Goal: Contribute content: Add original content to the website for others to see

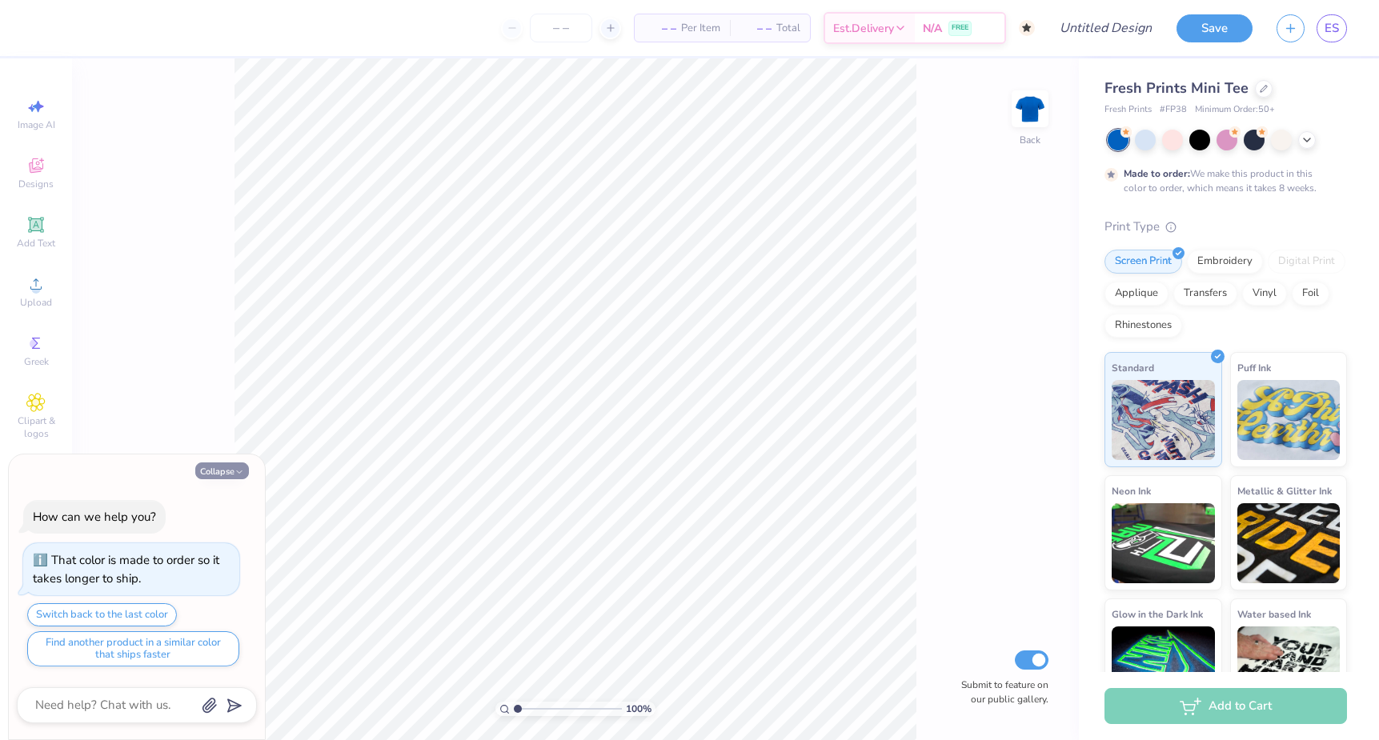
click at [235, 471] on icon "button" at bounding box center [239, 472] width 10 height 10
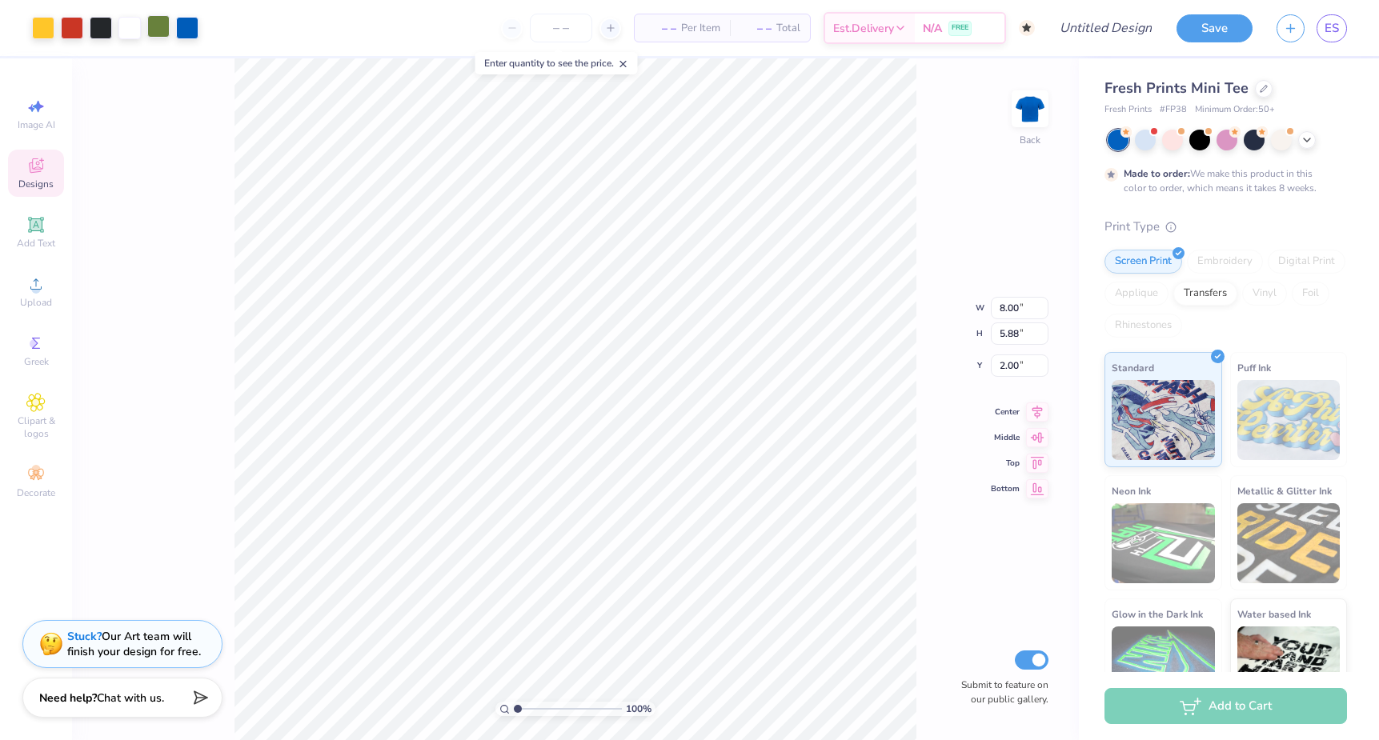
click at [160, 32] on div at bounding box center [158, 26] width 22 height 22
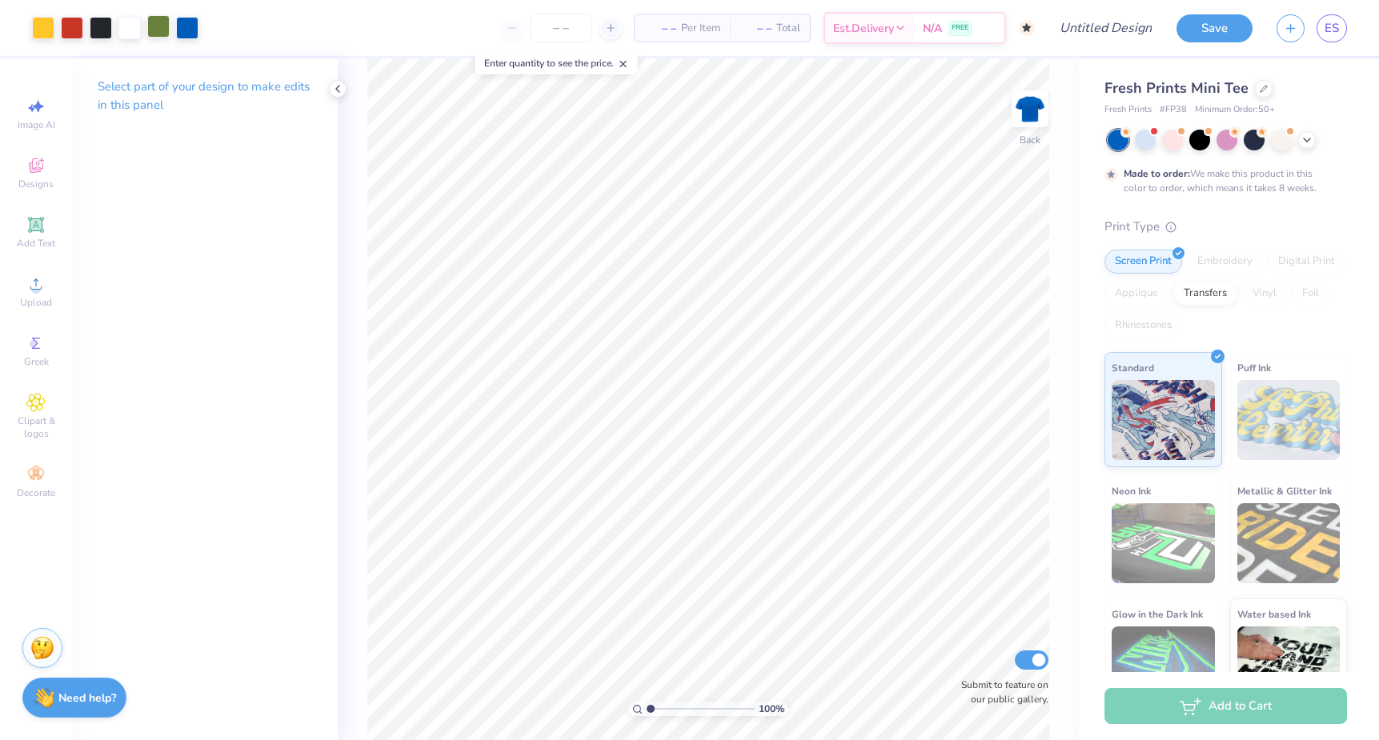
click at [158, 33] on div at bounding box center [158, 26] width 22 height 22
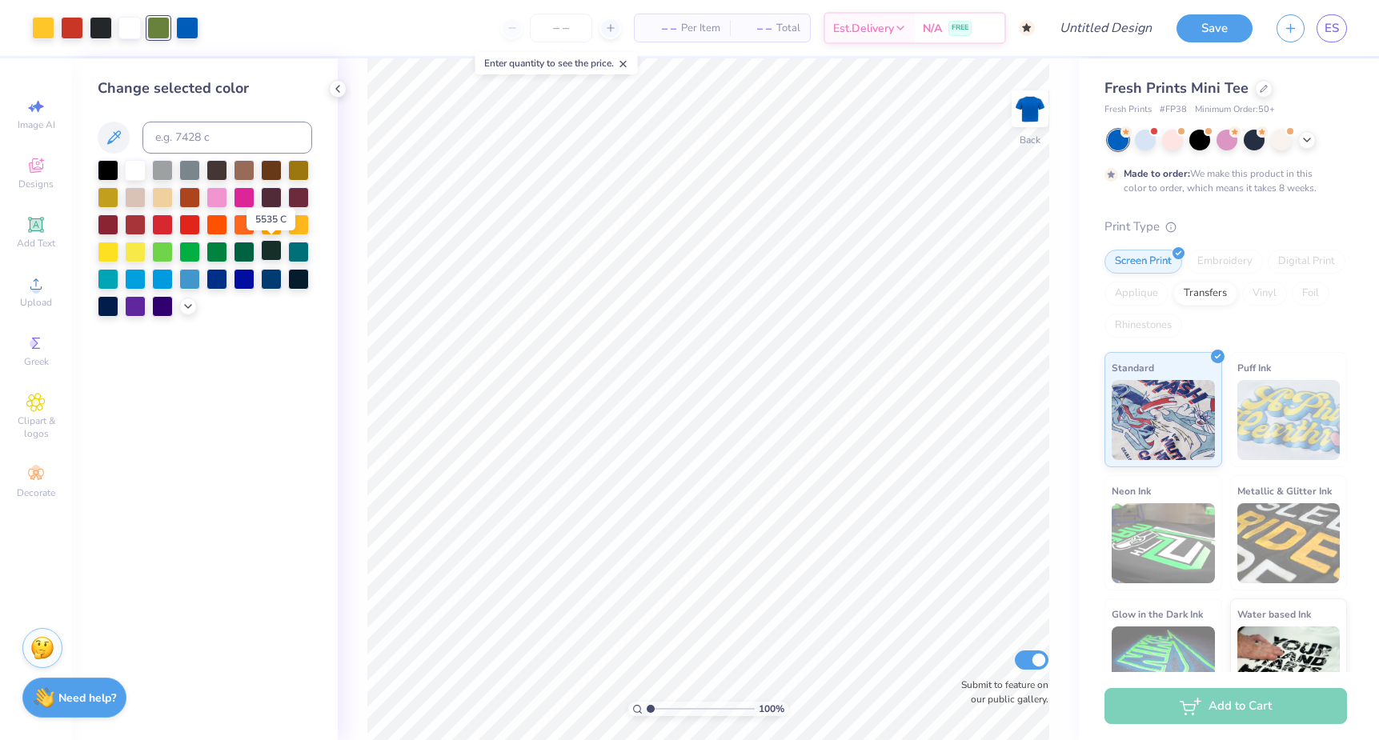
click at [274, 254] on div at bounding box center [271, 250] width 21 height 21
click at [302, 254] on div at bounding box center [298, 250] width 21 height 21
click at [299, 174] on div at bounding box center [298, 168] width 21 height 21
click at [270, 256] on div at bounding box center [271, 250] width 21 height 21
click at [75, 28] on div at bounding box center [72, 26] width 22 height 22
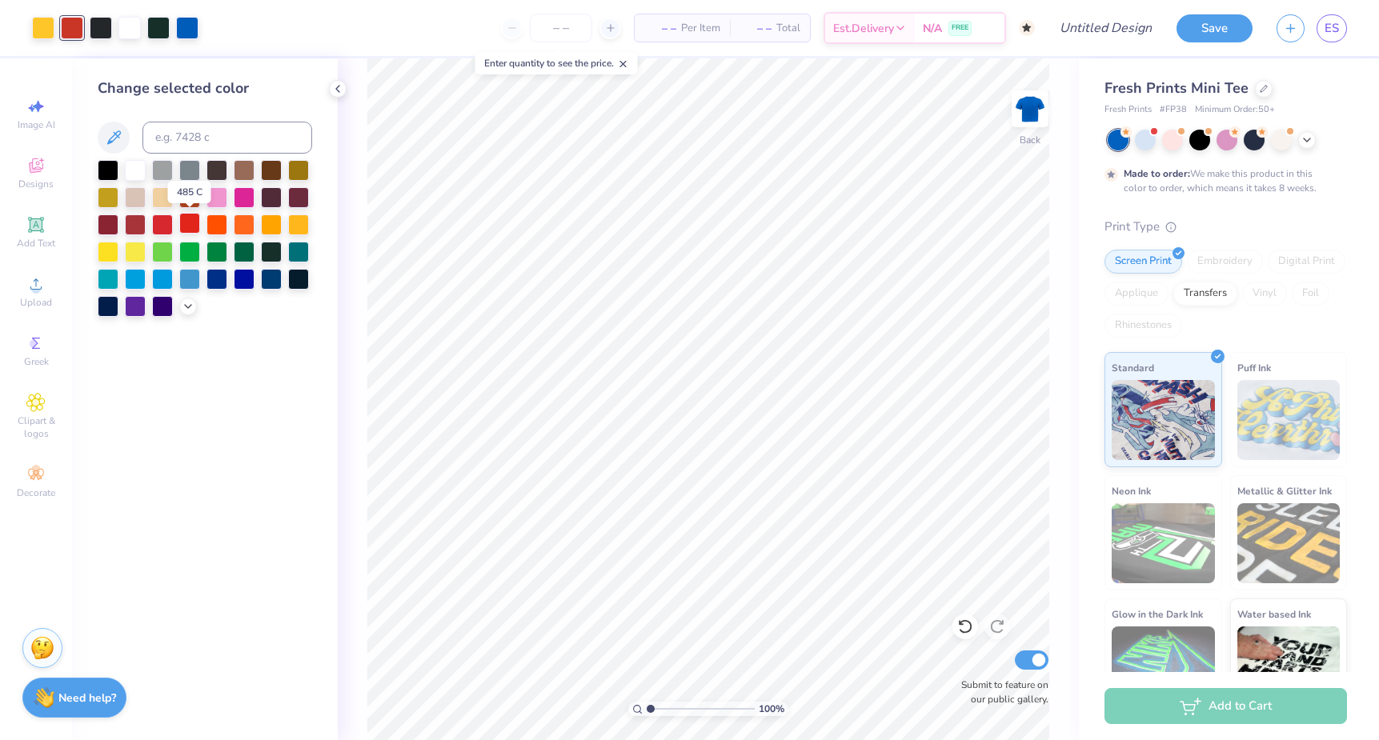
click at [200, 224] on div at bounding box center [189, 223] width 21 height 21
click at [43, 26] on div at bounding box center [43, 26] width 22 height 22
click at [214, 198] on div at bounding box center [216, 196] width 21 height 21
click at [69, 35] on div at bounding box center [72, 26] width 22 height 22
click at [243, 199] on div at bounding box center [244, 196] width 21 height 21
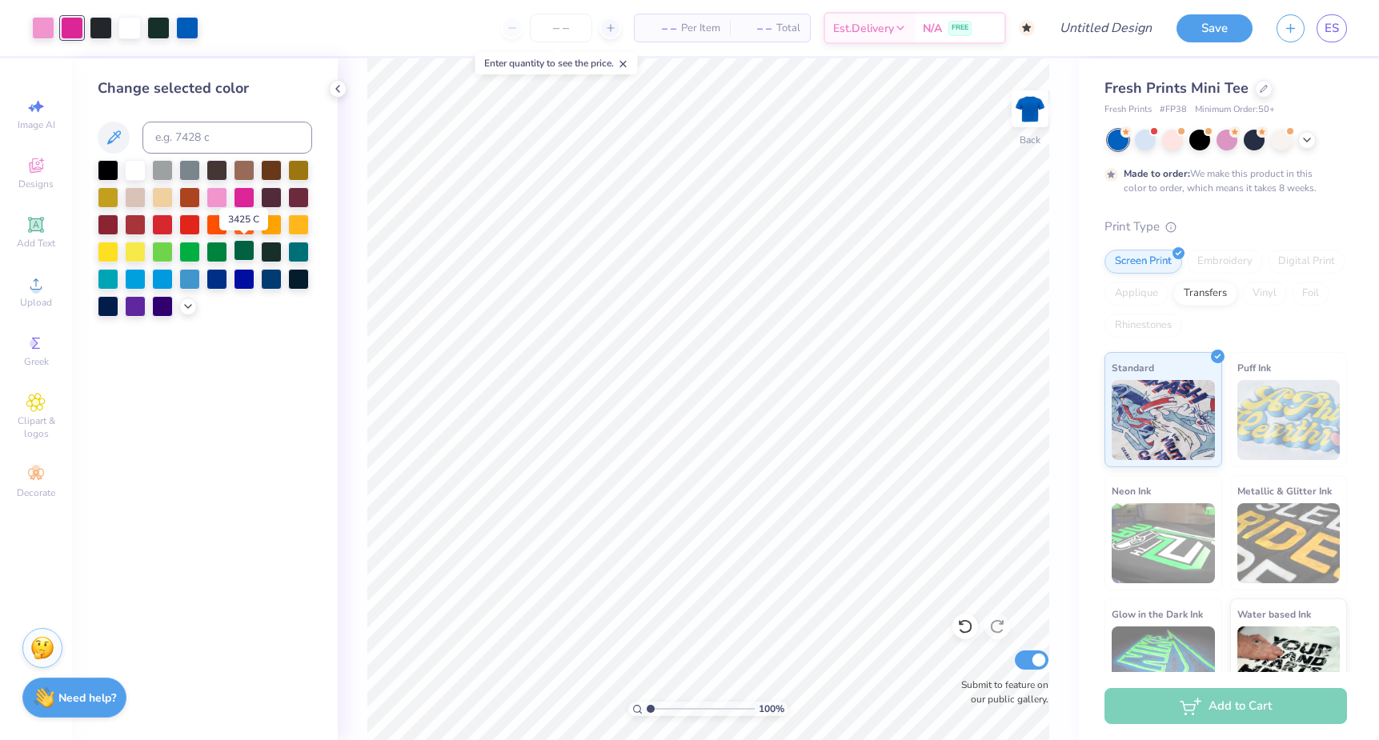
click at [237, 254] on div at bounding box center [244, 250] width 21 height 21
click at [193, 251] on div at bounding box center [189, 250] width 21 height 21
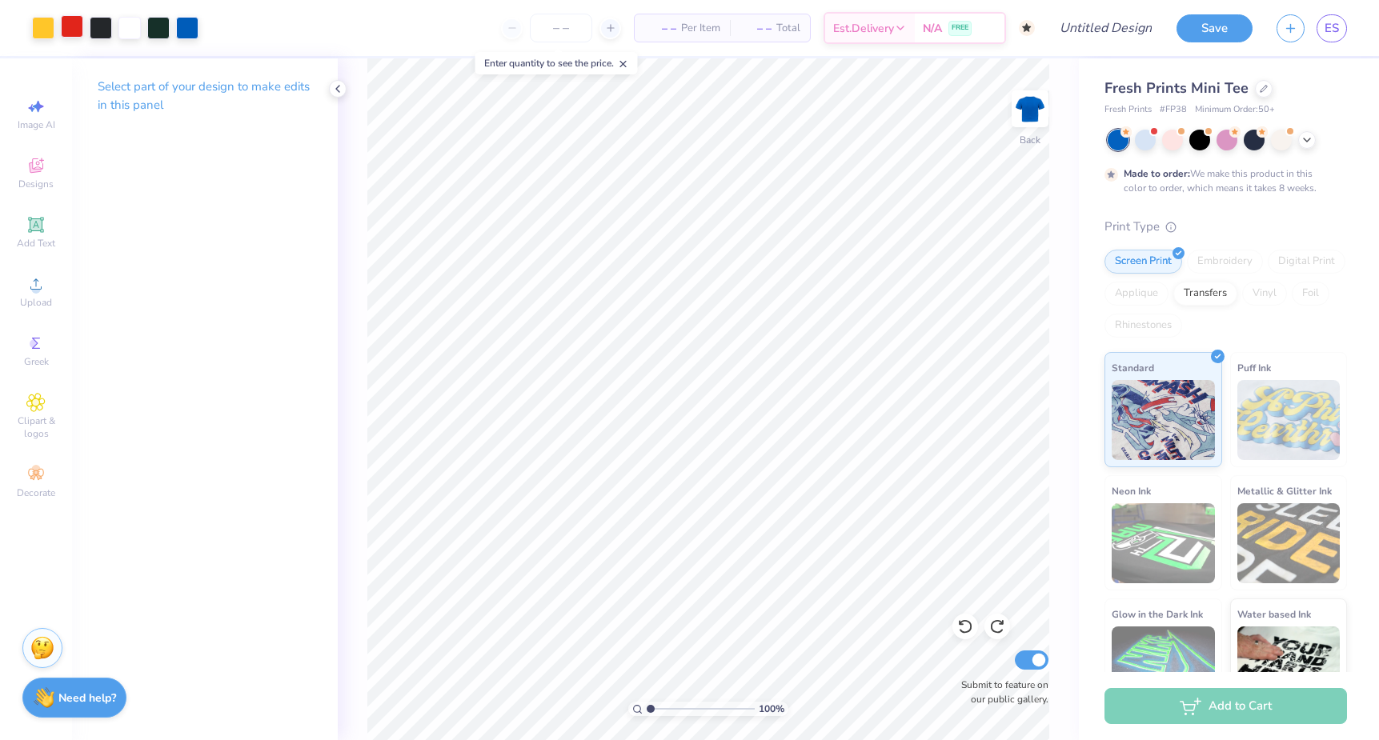
click at [72, 30] on div at bounding box center [72, 26] width 22 height 22
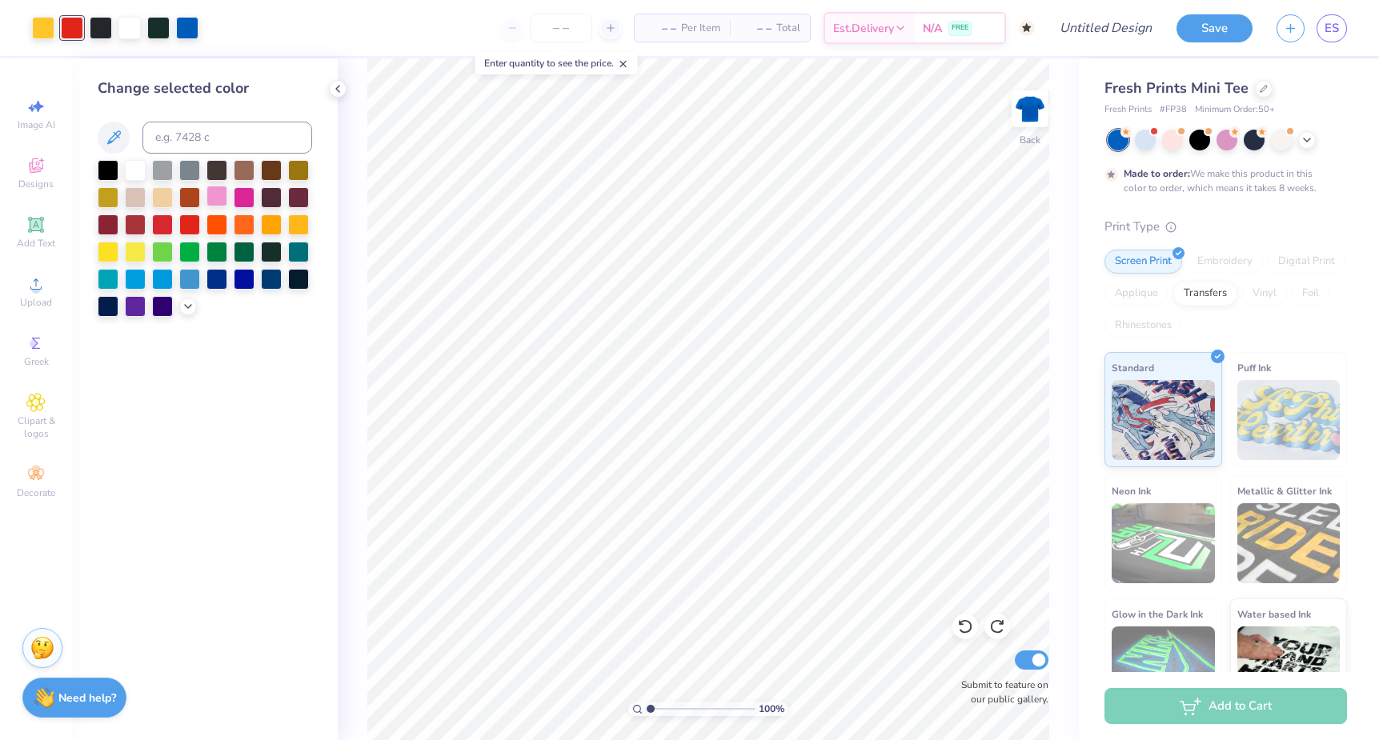
click at [218, 200] on div at bounding box center [216, 196] width 21 height 21
click at [248, 198] on div at bounding box center [244, 196] width 21 height 21
click at [1139, 137] on div at bounding box center [1145, 138] width 21 height 21
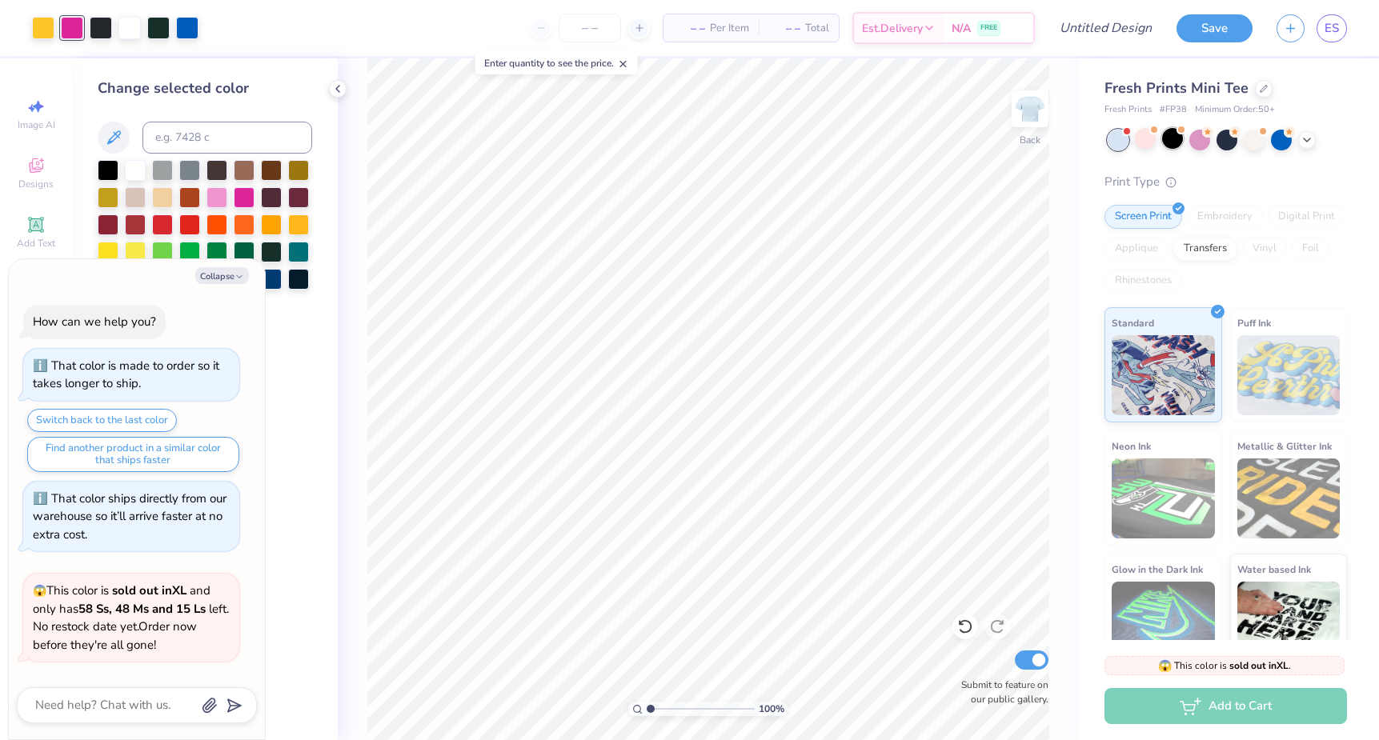
scroll to position [110, 0]
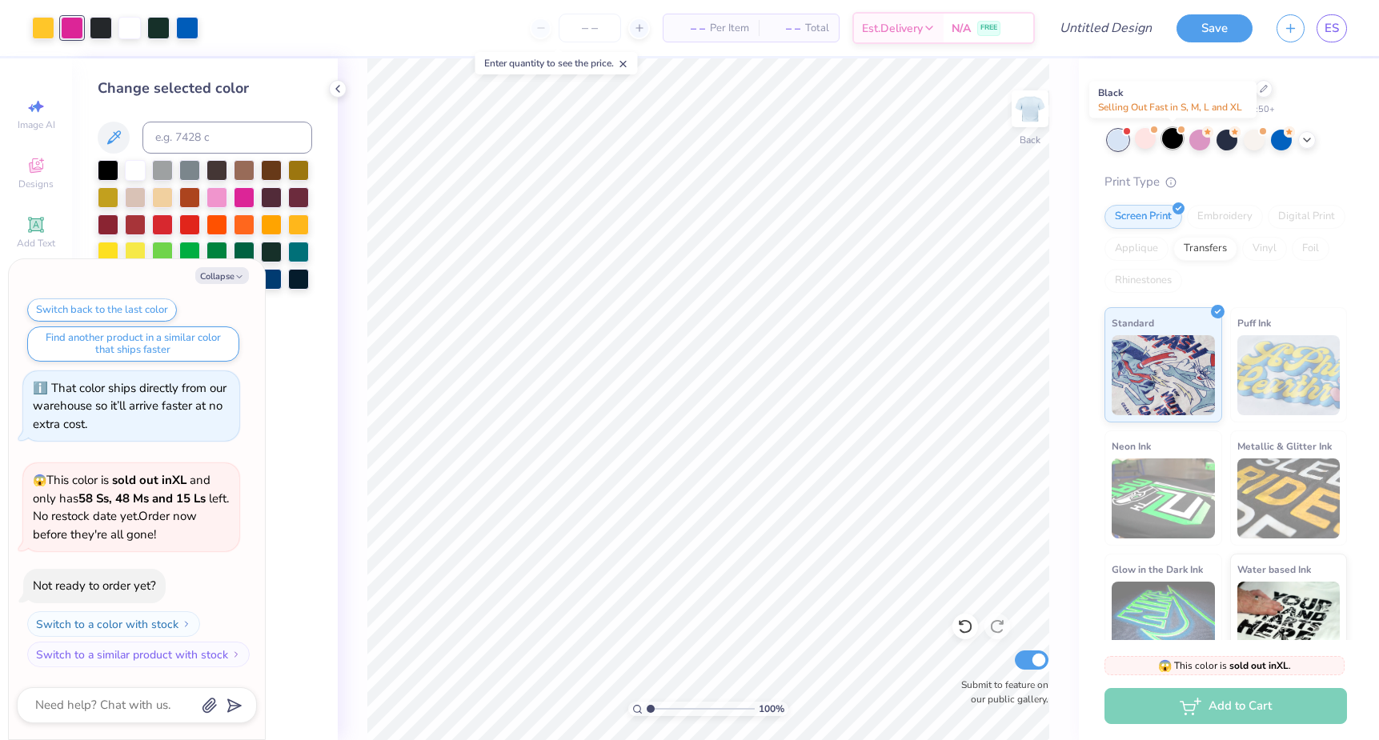
click at [1178, 138] on div at bounding box center [1172, 138] width 21 height 21
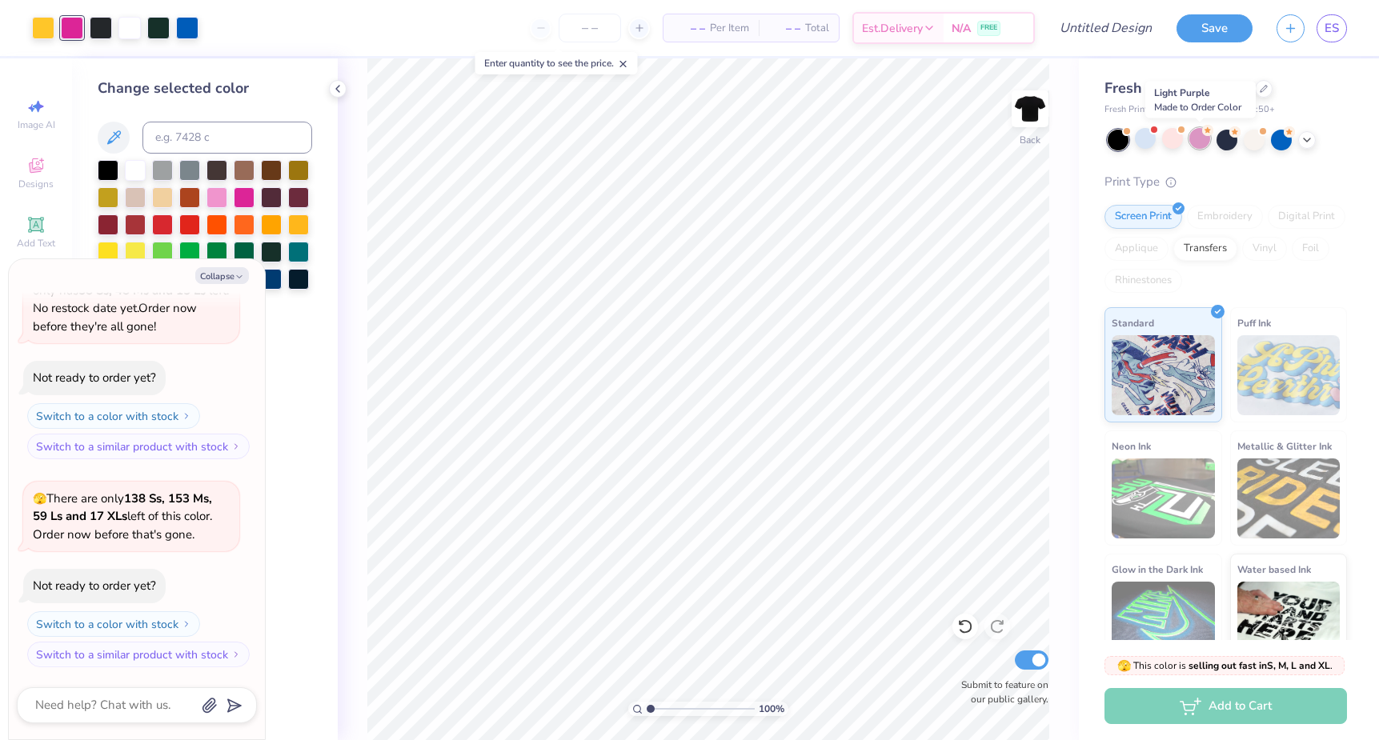
click at [1203, 141] on div at bounding box center [1199, 138] width 21 height 21
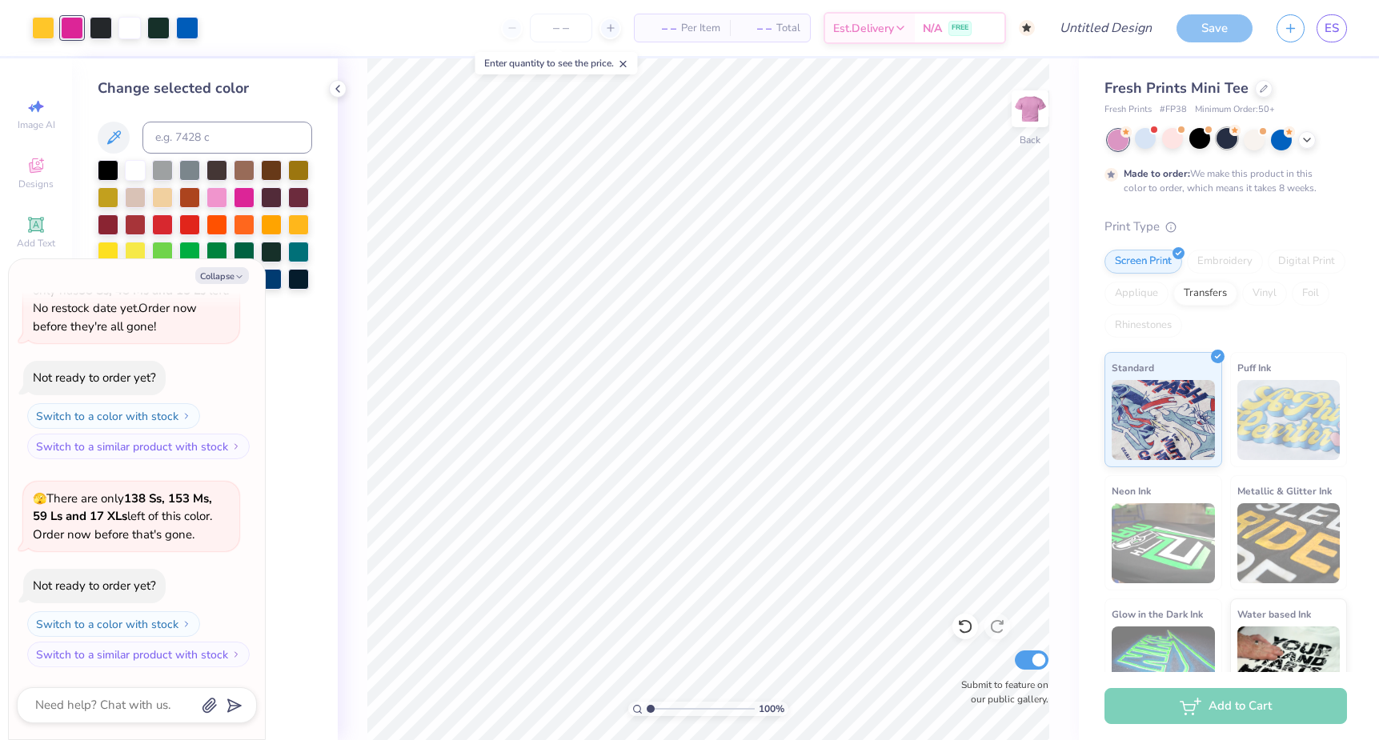
scroll to position [451, 0]
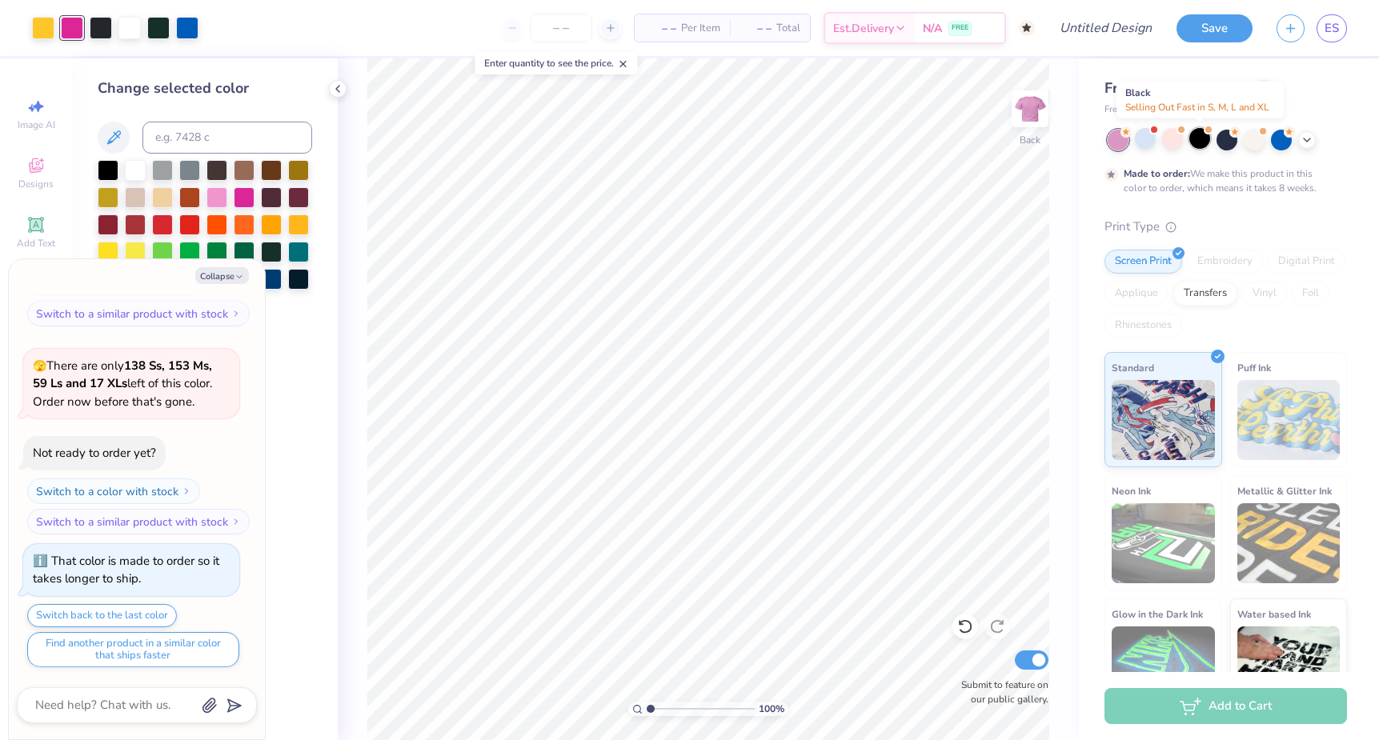
click at [1199, 140] on div at bounding box center [1199, 138] width 21 height 21
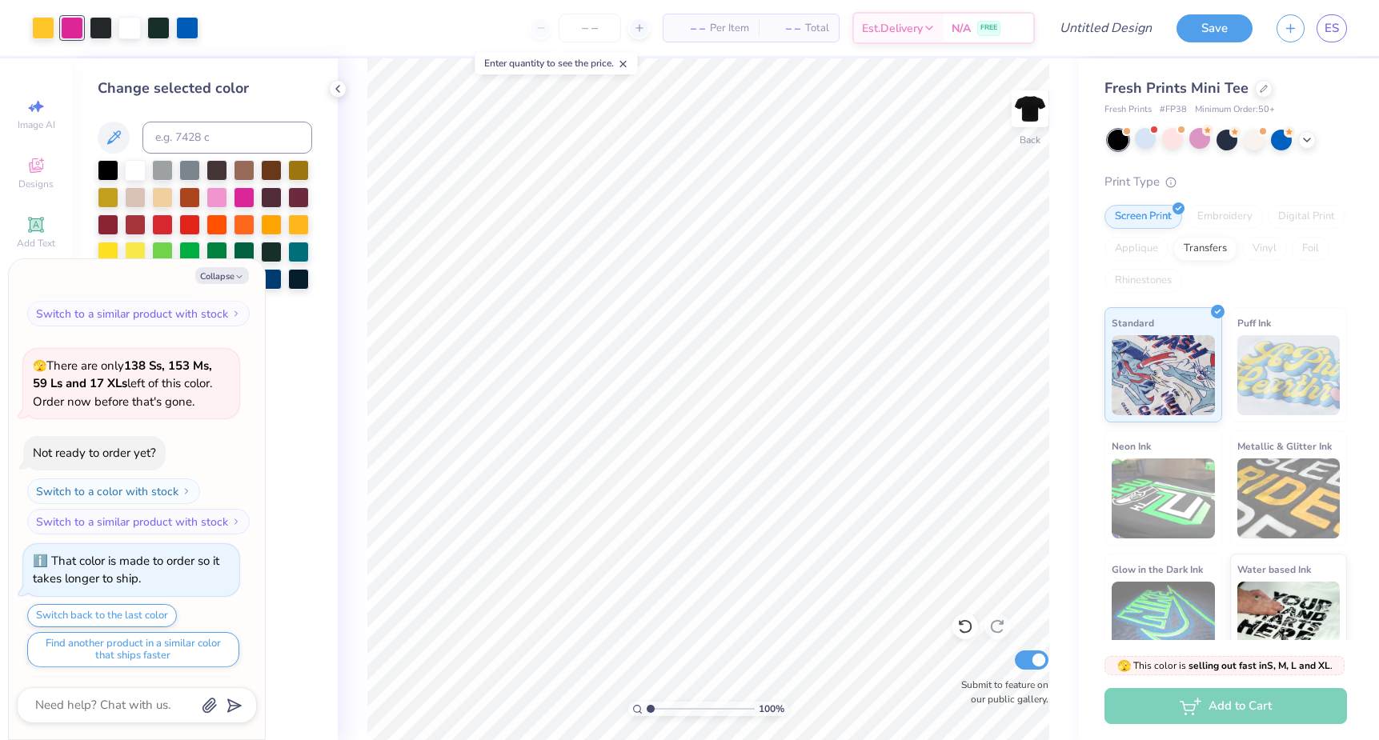
scroll to position [739, 0]
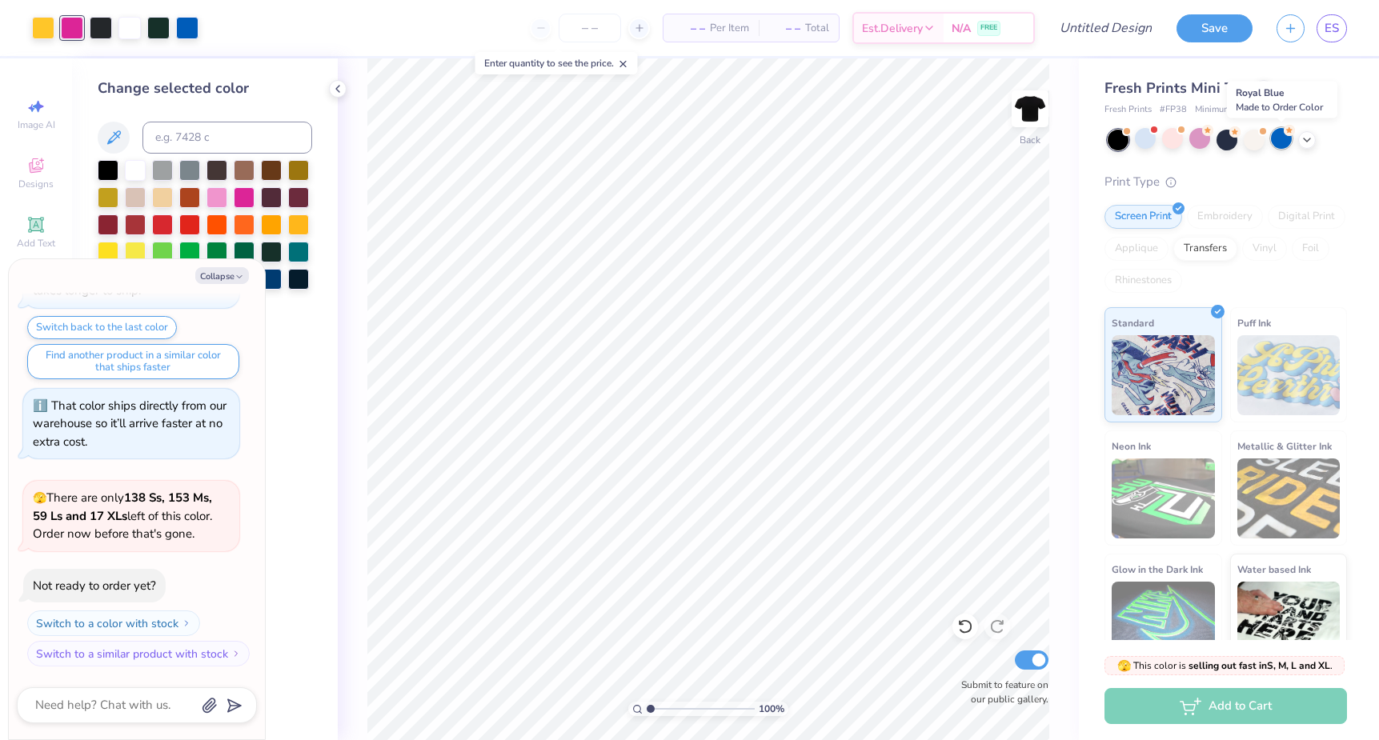
click at [1282, 144] on div at bounding box center [1281, 138] width 21 height 21
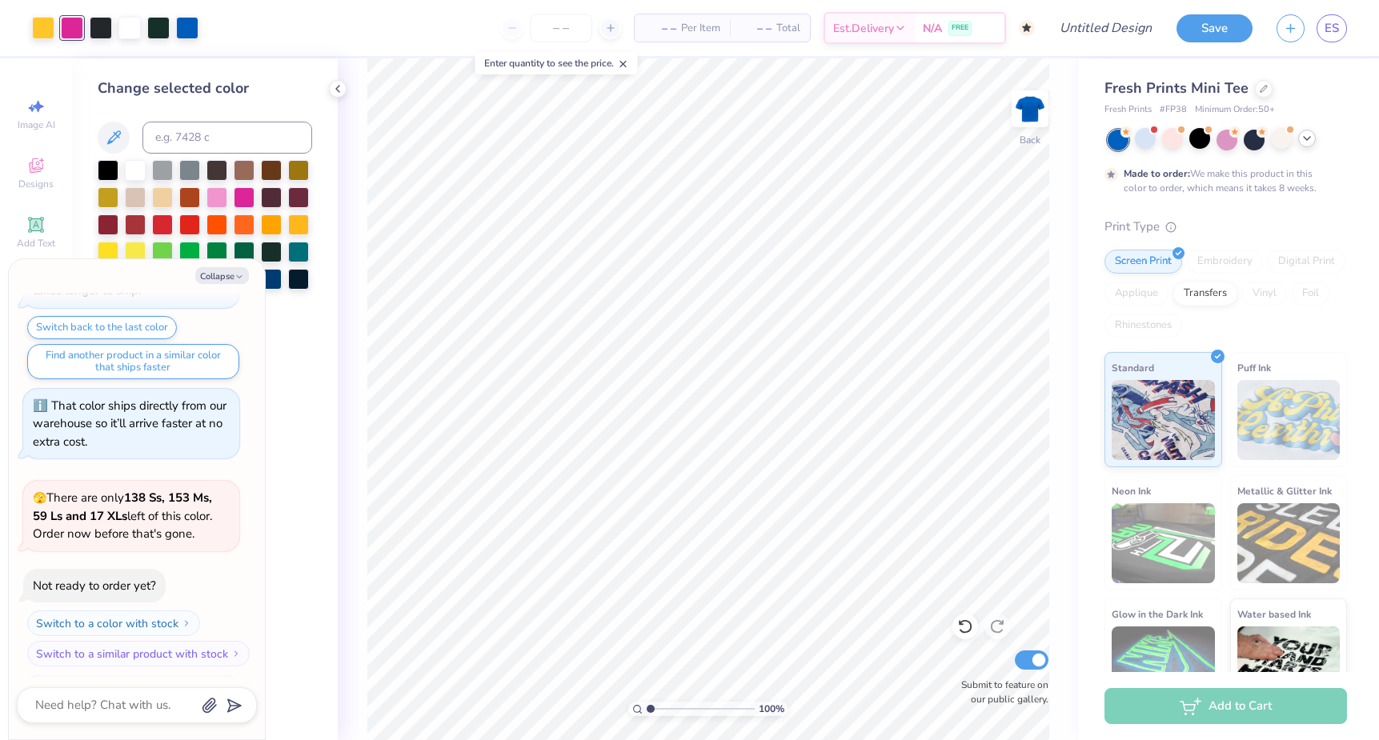
scroll to position [872, 0]
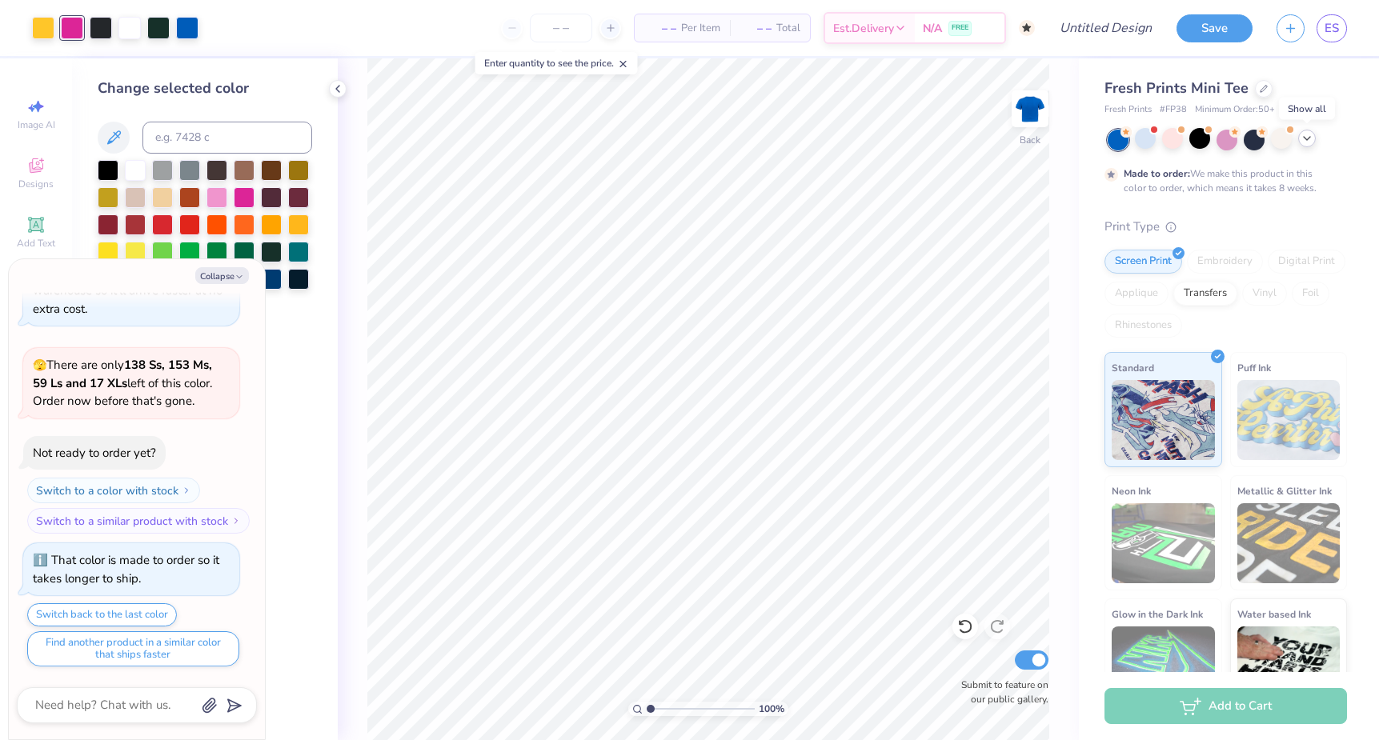
click at [1308, 138] on icon at bounding box center [1306, 138] width 13 height 13
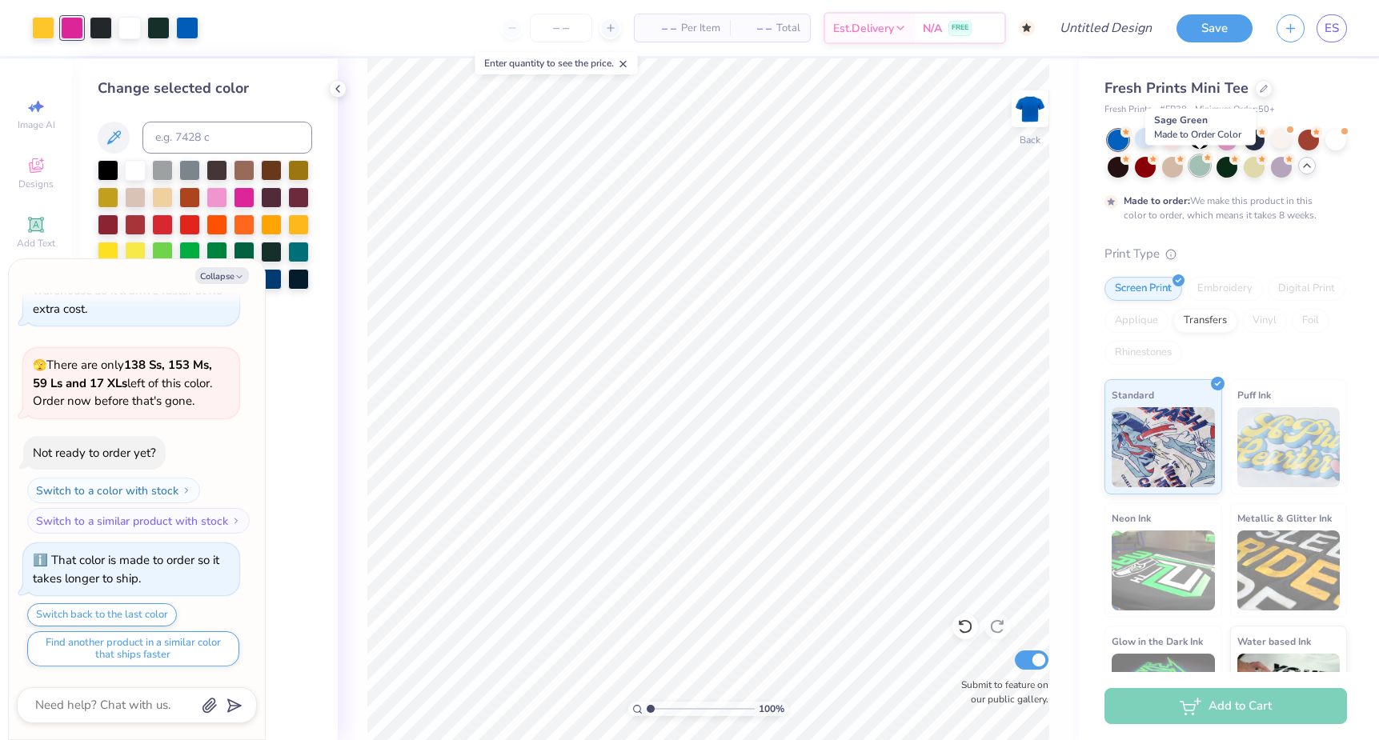
click at [1206, 170] on div at bounding box center [1199, 165] width 21 height 21
click at [1303, 146] on div at bounding box center [1308, 138] width 21 height 21
click at [1203, 143] on div at bounding box center [1199, 138] width 21 height 21
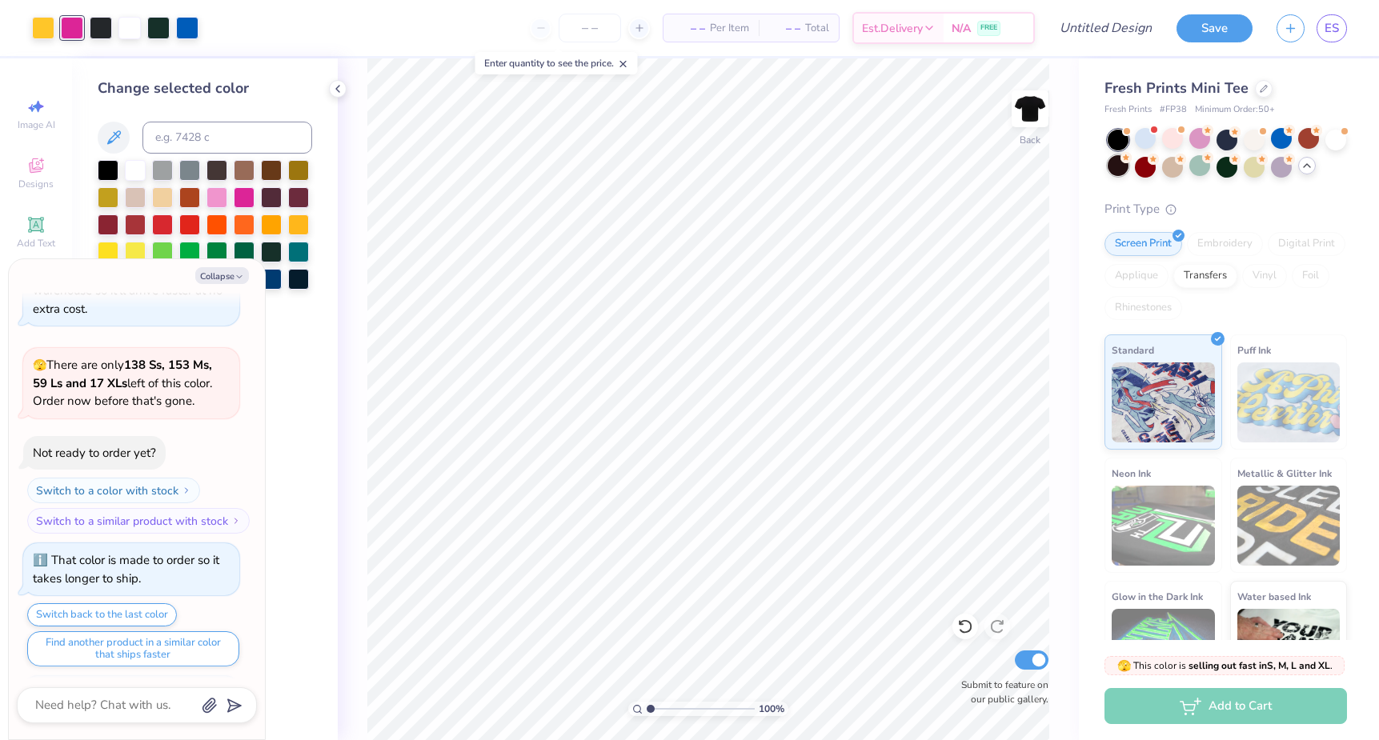
scroll to position [1159, 0]
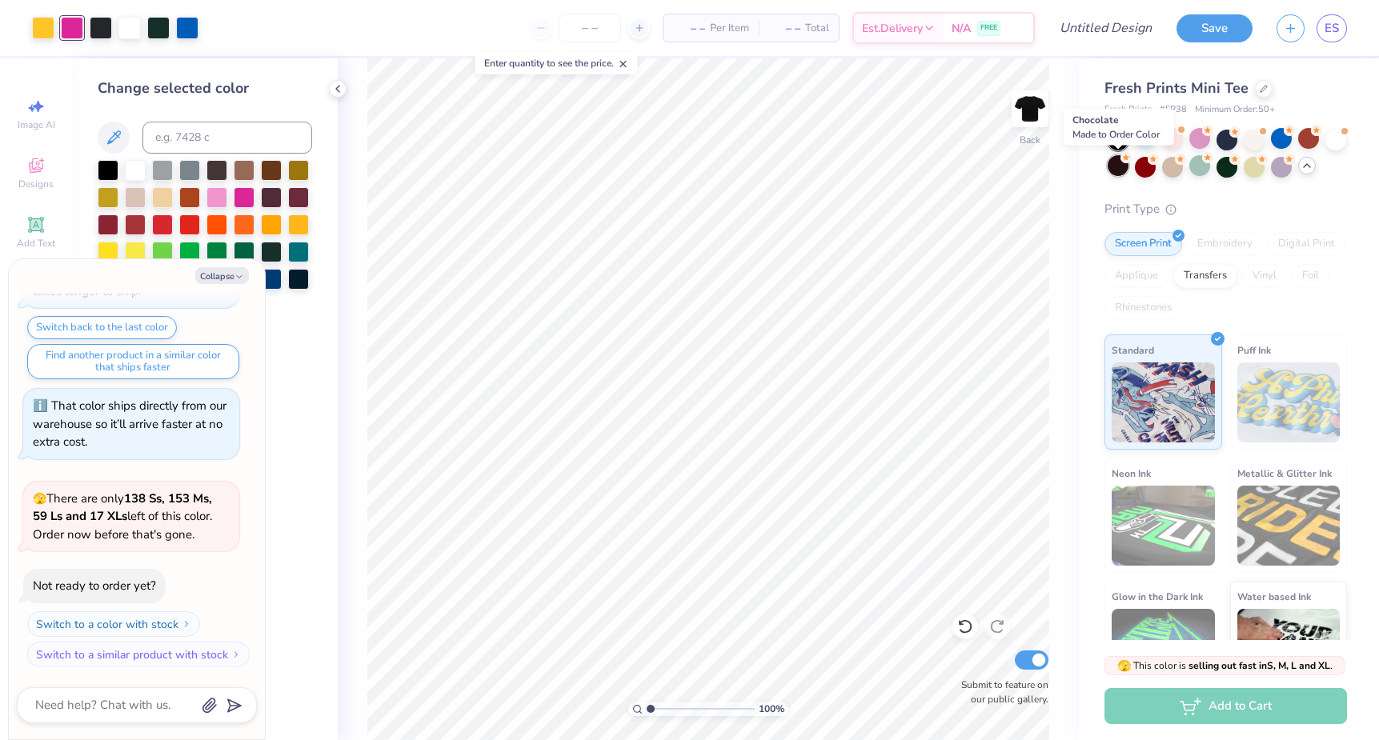
click at [1115, 170] on div at bounding box center [1117, 165] width 21 height 21
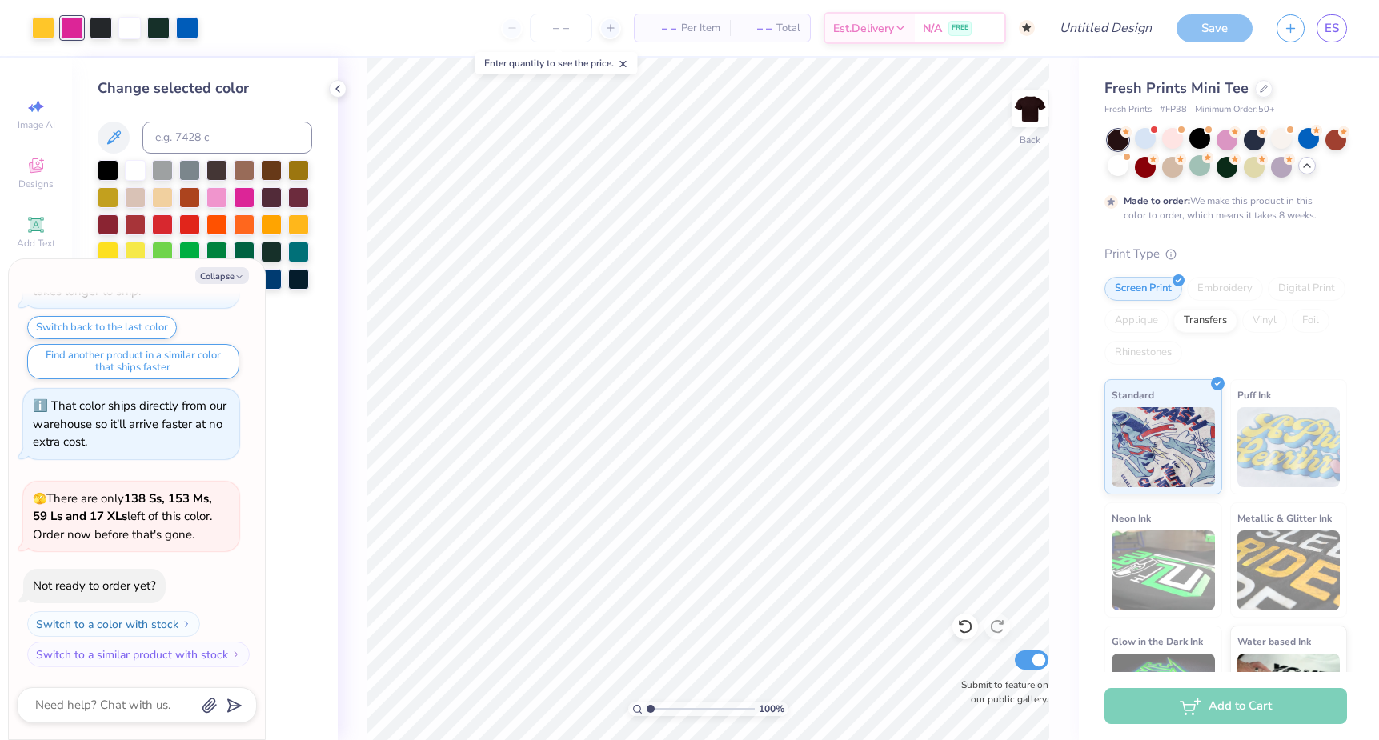
scroll to position [1292, 0]
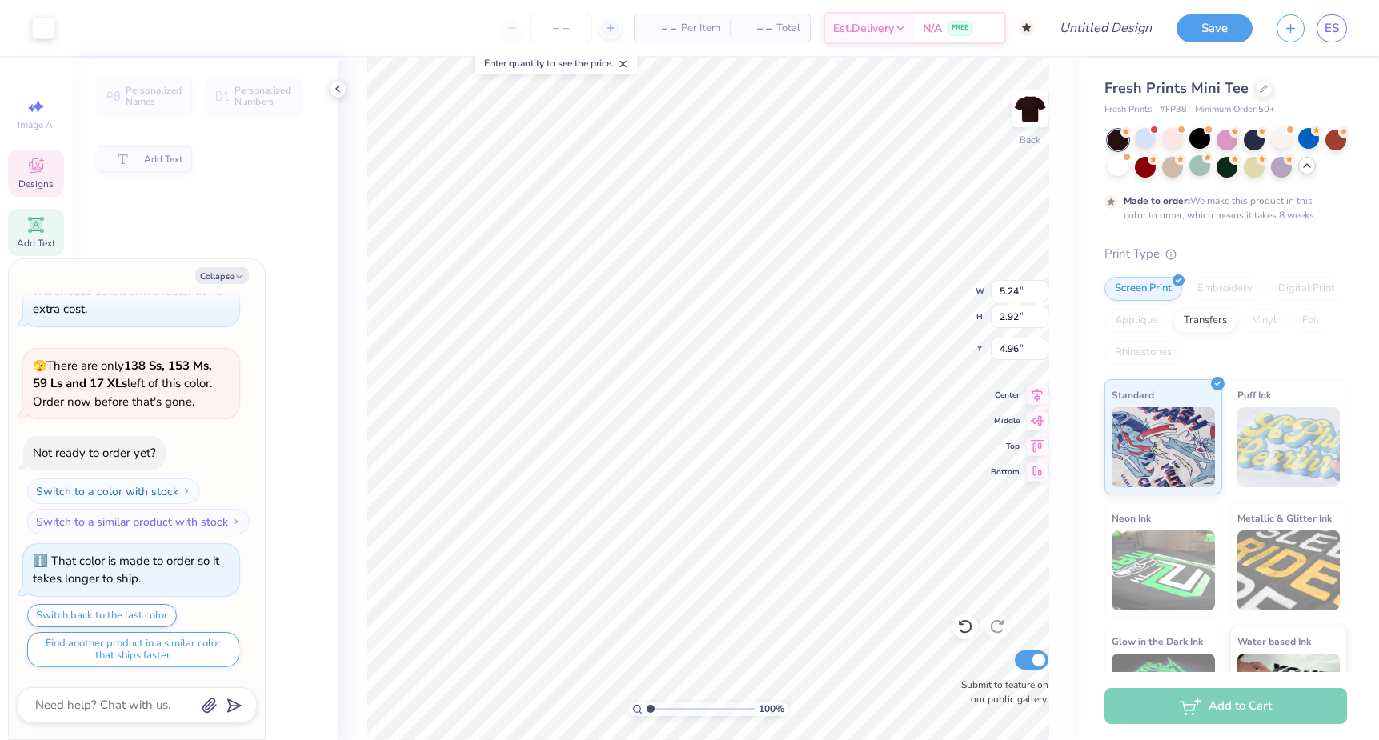
type textarea "x"
type input "5.24"
type input "2.92"
type input "4.96"
type textarea "x"
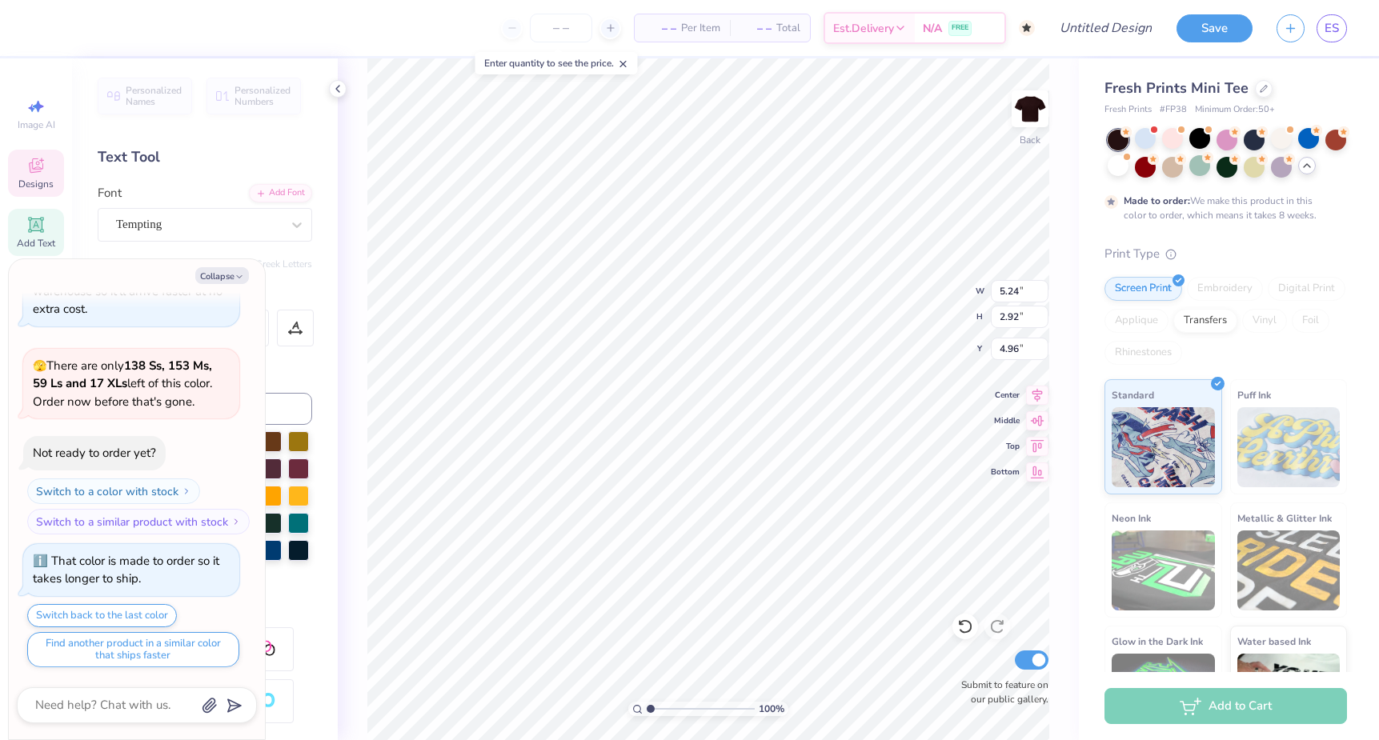
type textarea "K"
type textarea "x"
type textarea "Ka"
type textarea "x"
type textarea "Kap"
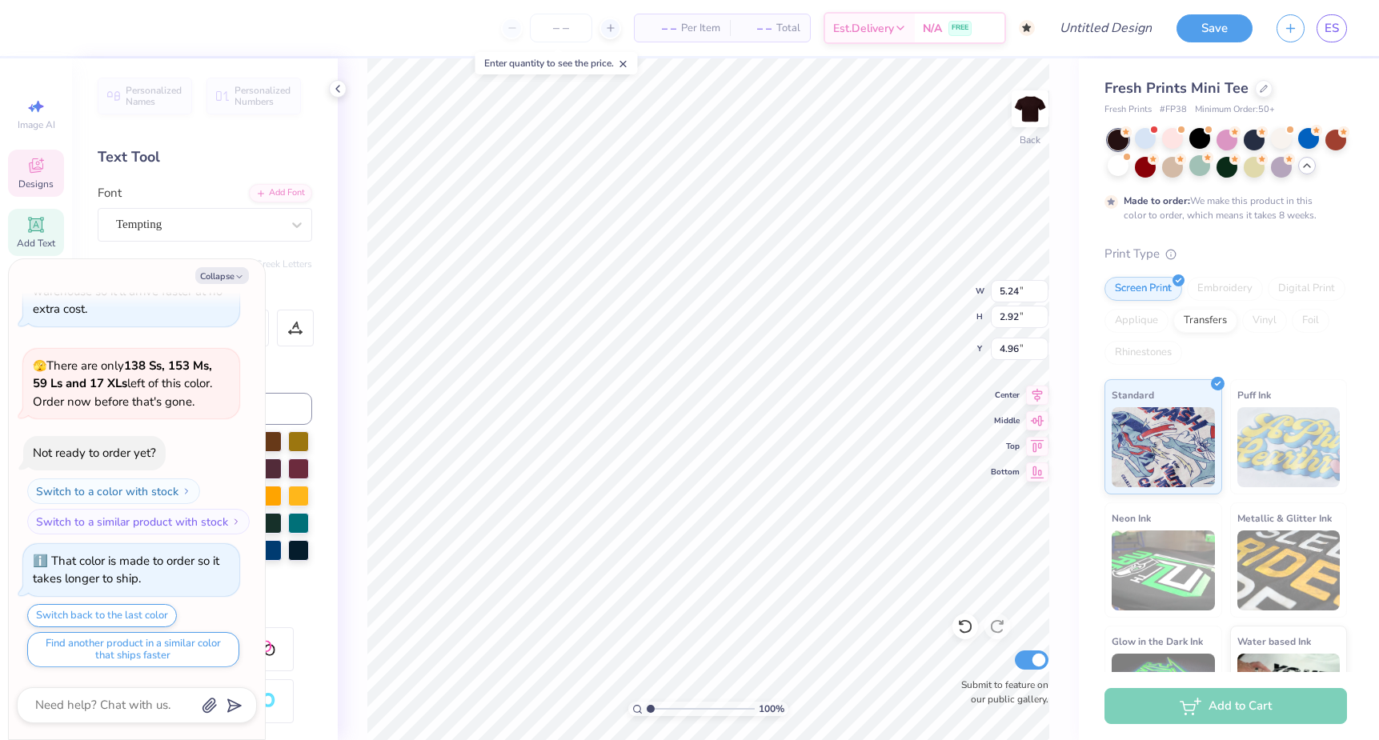
type textarea "x"
type textarea "[PERSON_NAME]"
type textarea "x"
type textarea "Kappa"
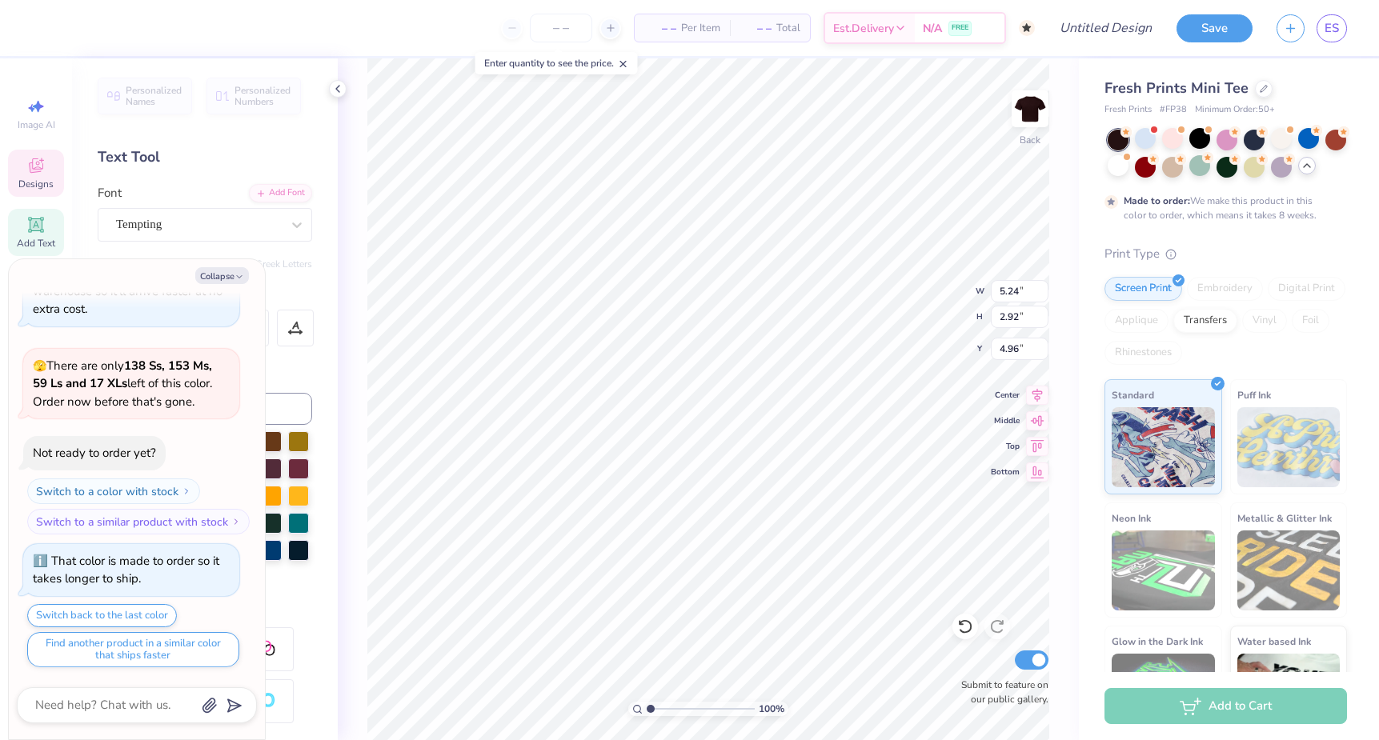
type textarea "x"
type textarea "Kappa"
type textarea "x"
type textarea "Kappa D"
type textarea "x"
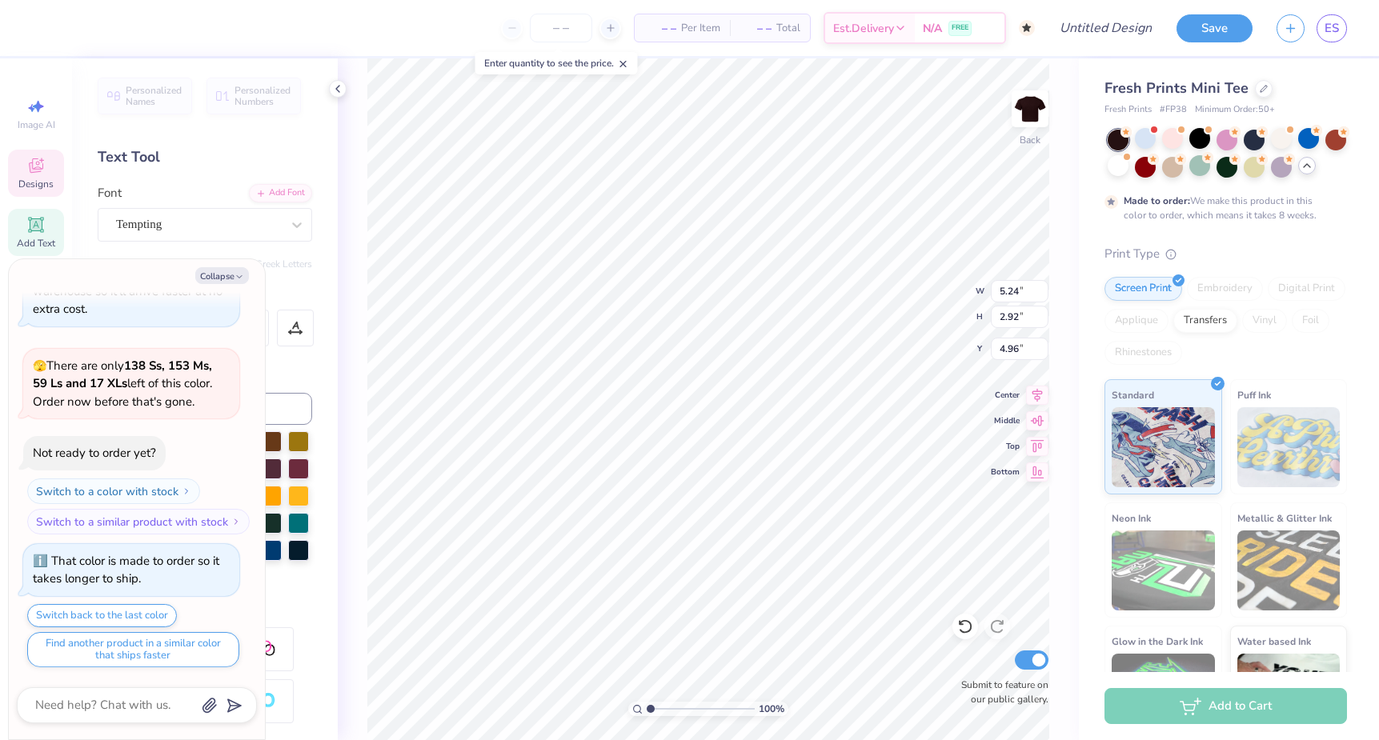
type textarea "Kappa De"
type textarea "x"
type textarea "Kappa Del"
type textarea "x"
type textarea "Kappa Delt"
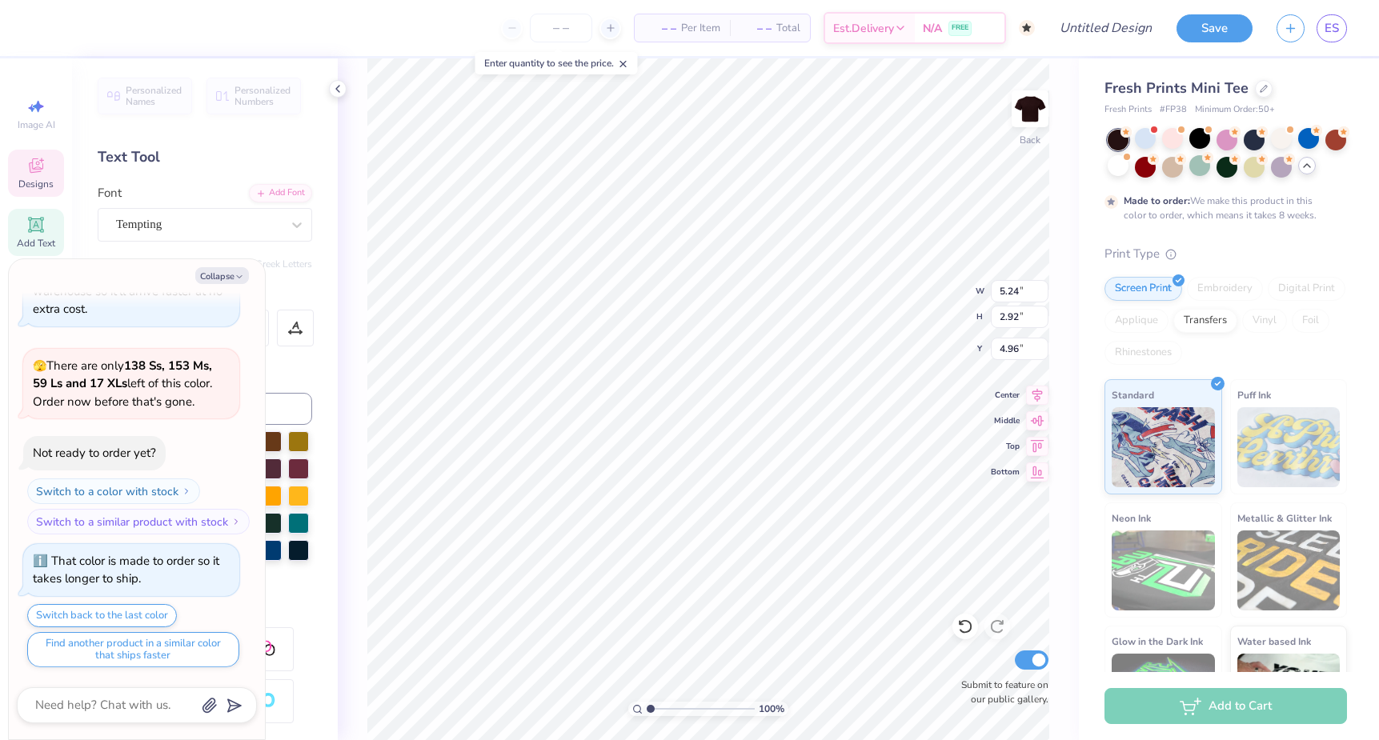
type textarea "x"
type textarea "Kappa Delta"
click at [233, 274] on button "Collapse" at bounding box center [222, 275] width 54 height 17
click at [249, 270] on div "Collapse" at bounding box center [137, 275] width 240 height 17
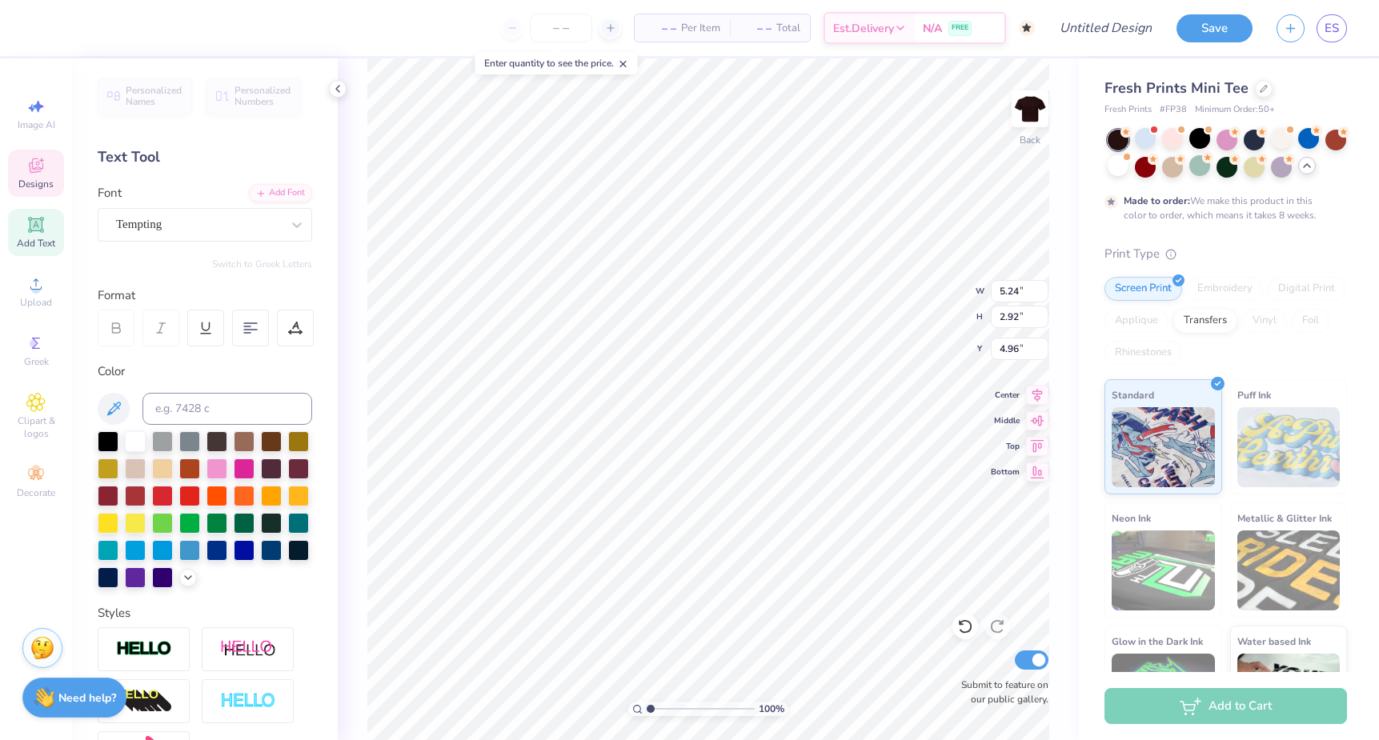
type textarea "x"
type input "11.40"
type input "3.66"
type input "4.46"
click at [295, 275] on div "Personalized Names Personalized Numbers Text Tool Add Font Font Tempting Switch…" at bounding box center [205, 399] width 266 height 682
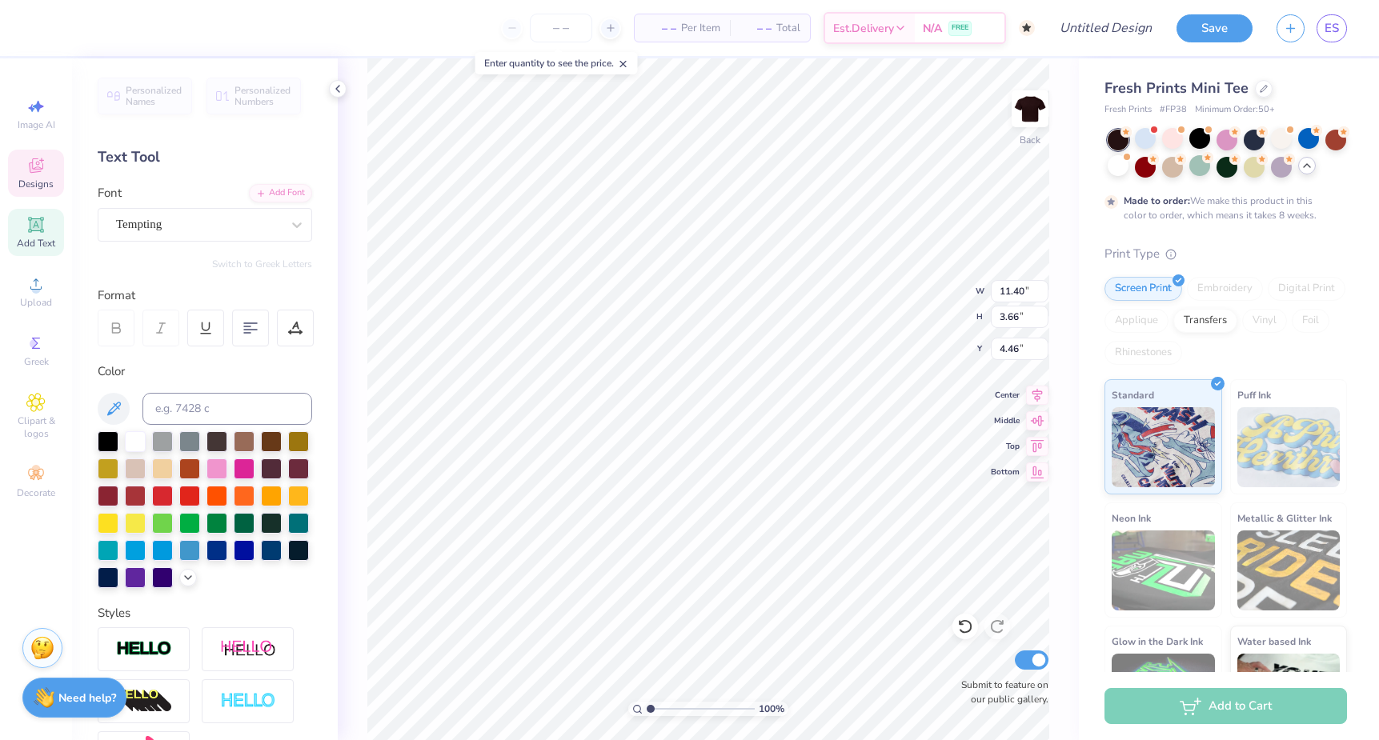
type input "7.30"
type input "2.35"
type input "4.31"
type input "1.92"
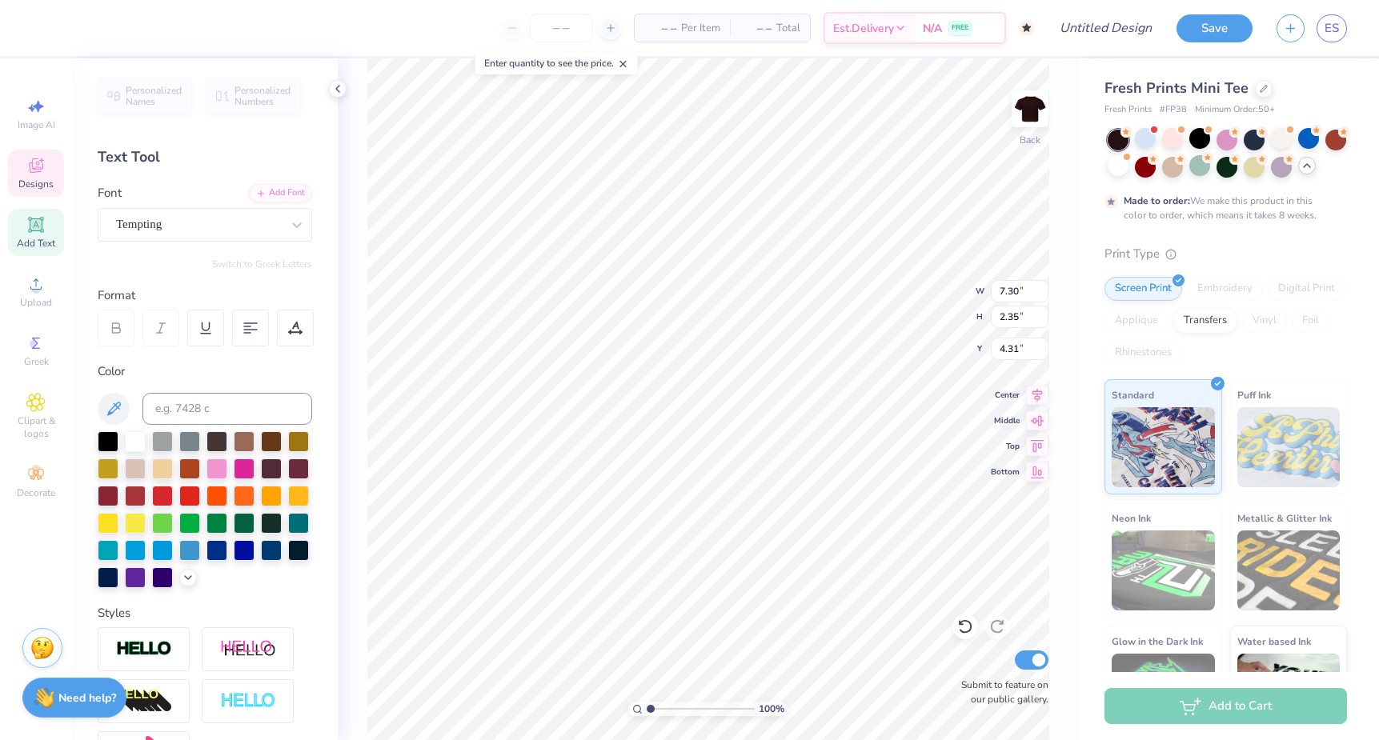
type input "2.07"
click at [182, 31] on div at bounding box center [187, 26] width 22 height 22
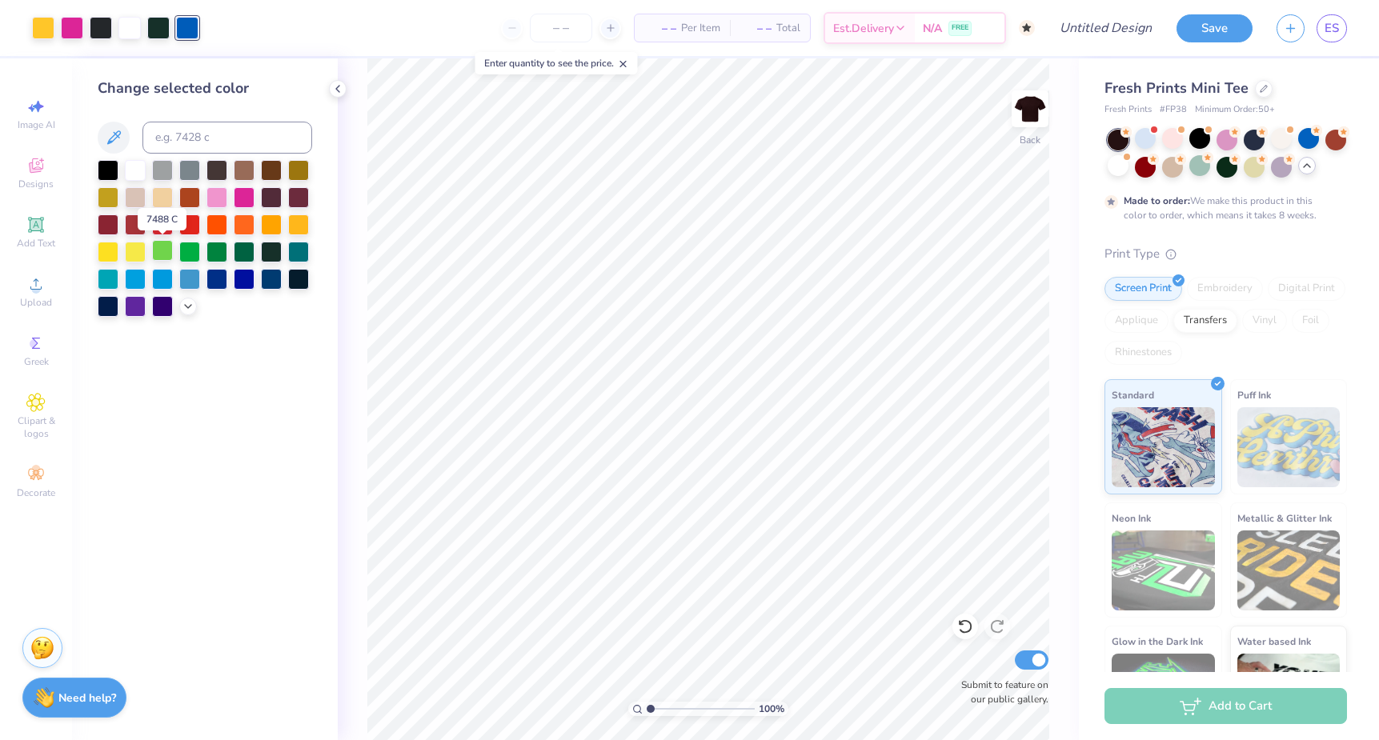
click at [168, 258] on div at bounding box center [162, 250] width 21 height 21
click at [213, 258] on div at bounding box center [216, 250] width 21 height 21
click at [275, 250] on div at bounding box center [271, 250] width 21 height 21
click at [295, 258] on div at bounding box center [298, 250] width 21 height 21
click at [240, 195] on div at bounding box center [244, 196] width 21 height 21
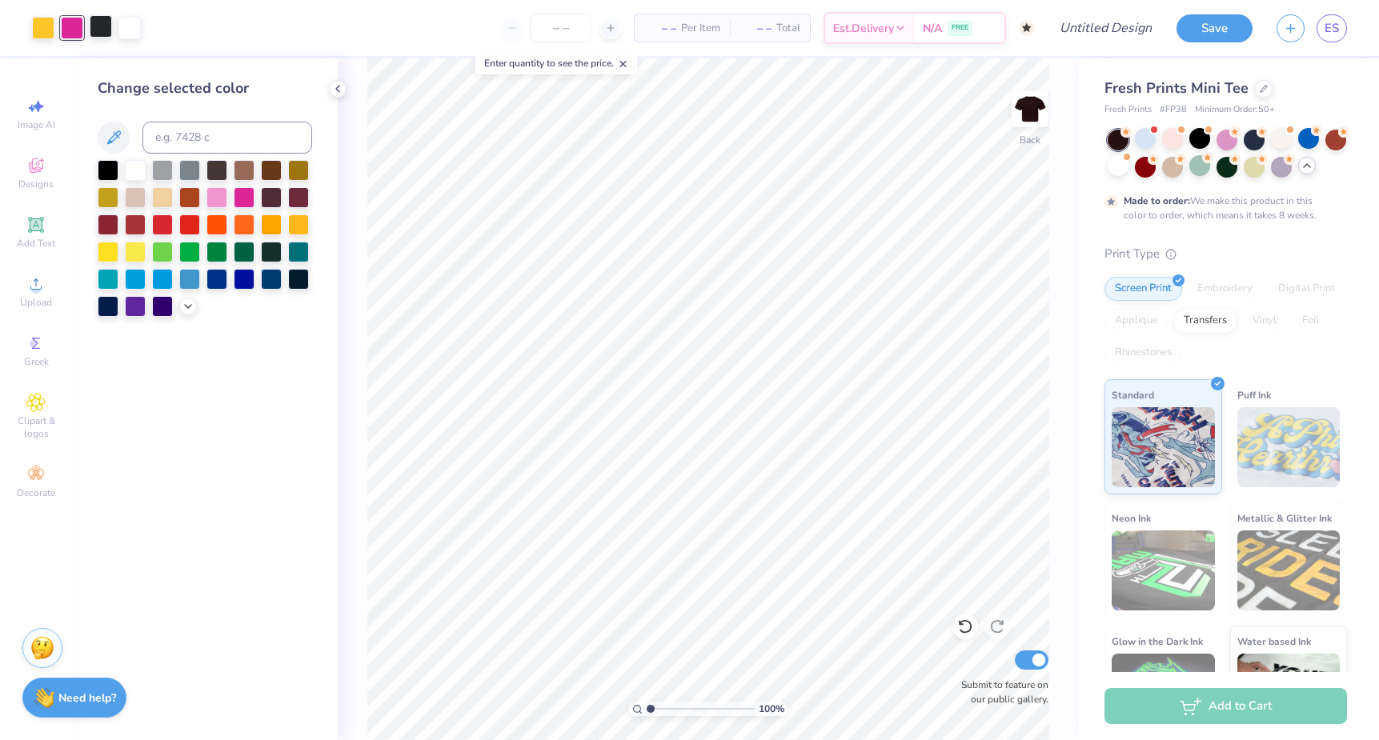
click at [100, 33] on div at bounding box center [101, 26] width 22 height 22
click at [267, 249] on div at bounding box center [271, 250] width 21 height 21
click at [270, 250] on div at bounding box center [271, 250] width 21 height 21
click at [214, 250] on div at bounding box center [216, 250] width 21 height 21
click at [184, 252] on div at bounding box center [189, 250] width 21 height 21
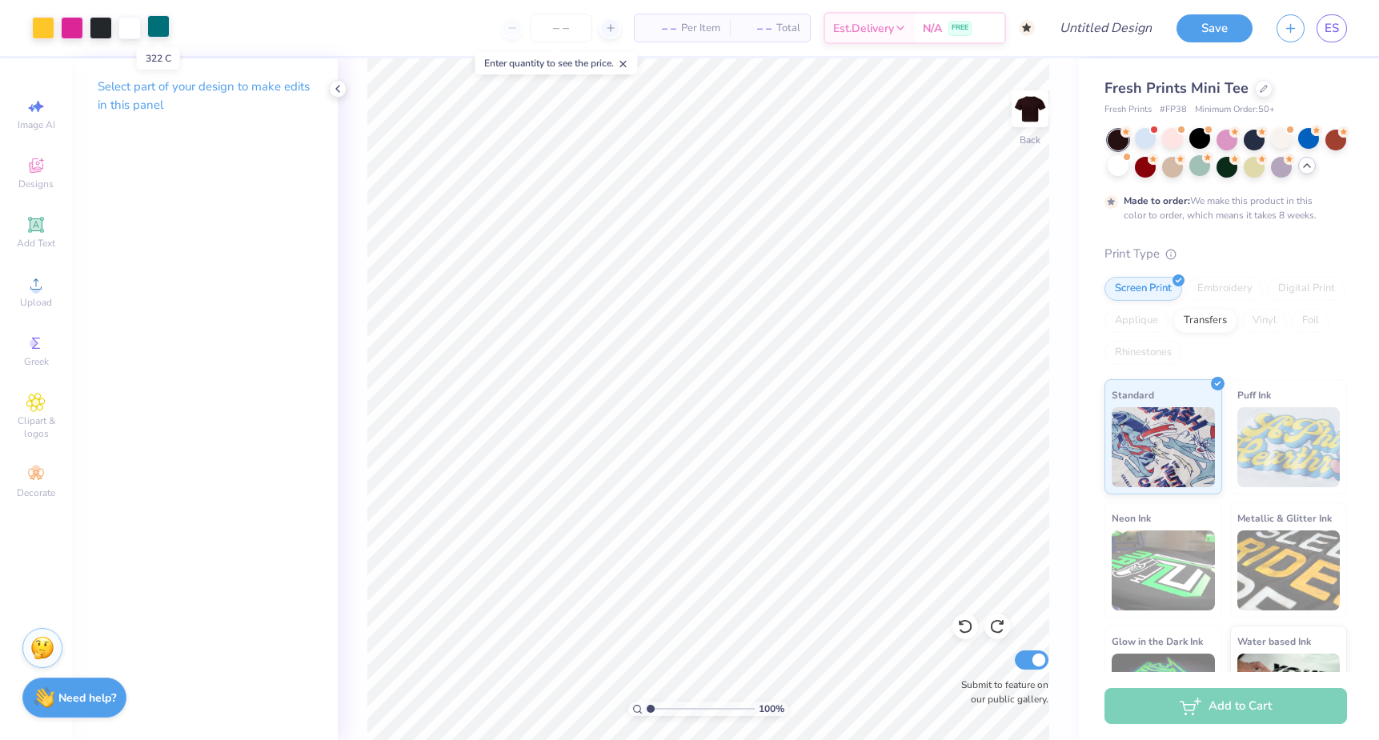
click at [155, 29] on div at bounding box center [158, 26] width 22 height 22
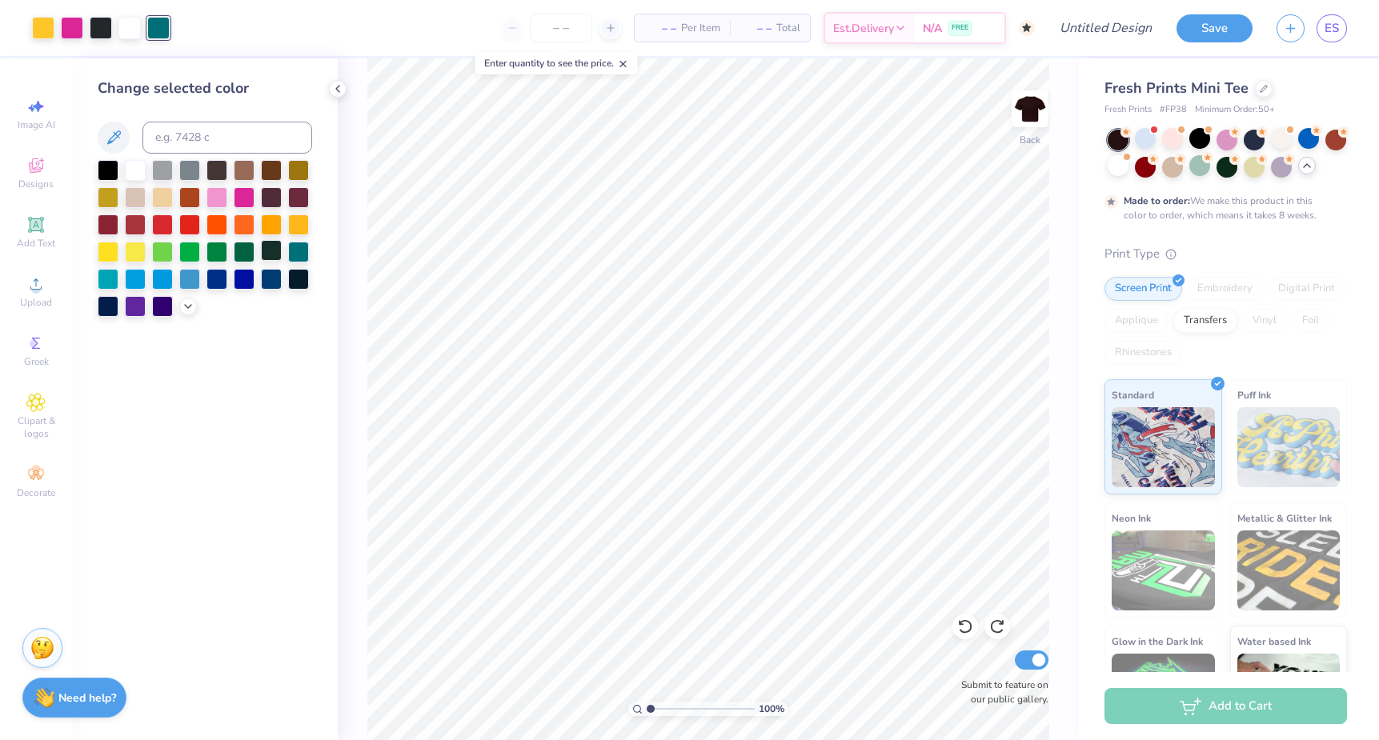
click at [279, 247] on div at bounding box center [271, 250] width 21 height 21
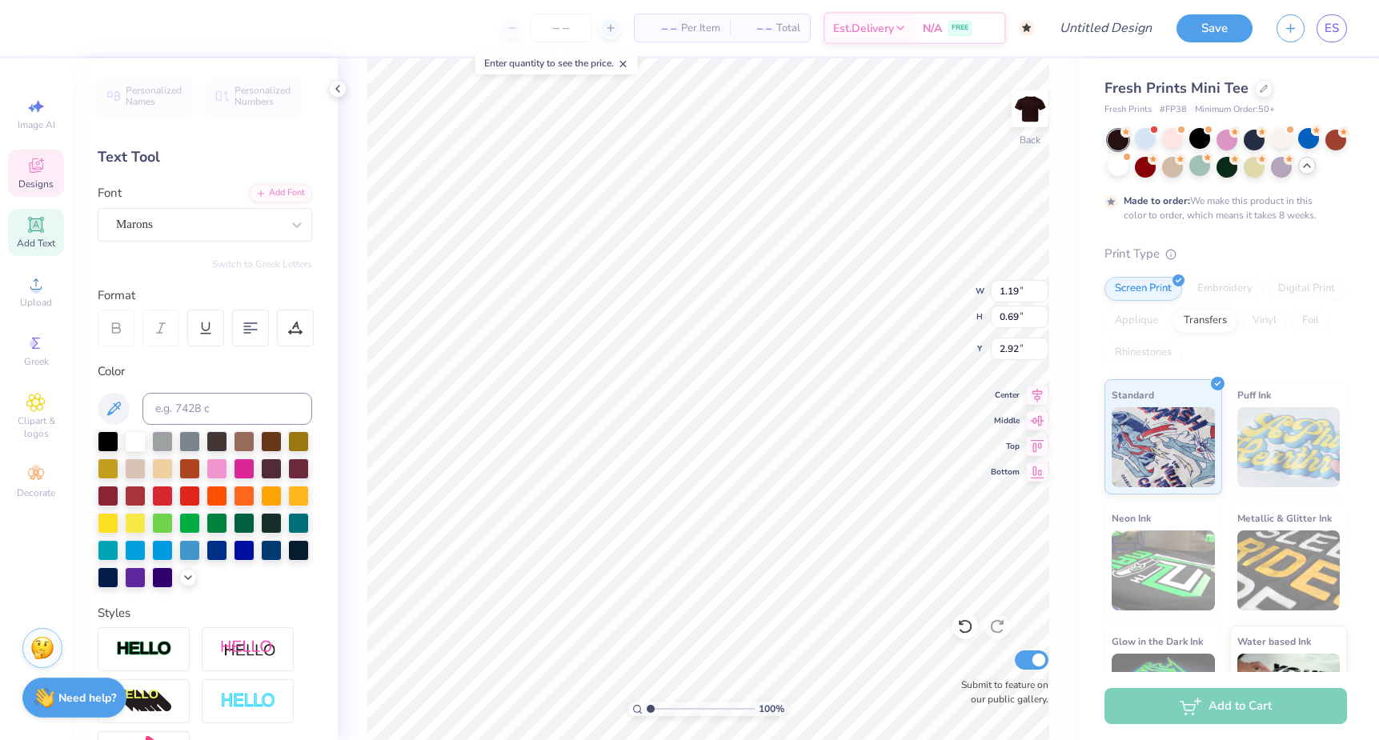
type textarea "1897!"
type textarea "est"
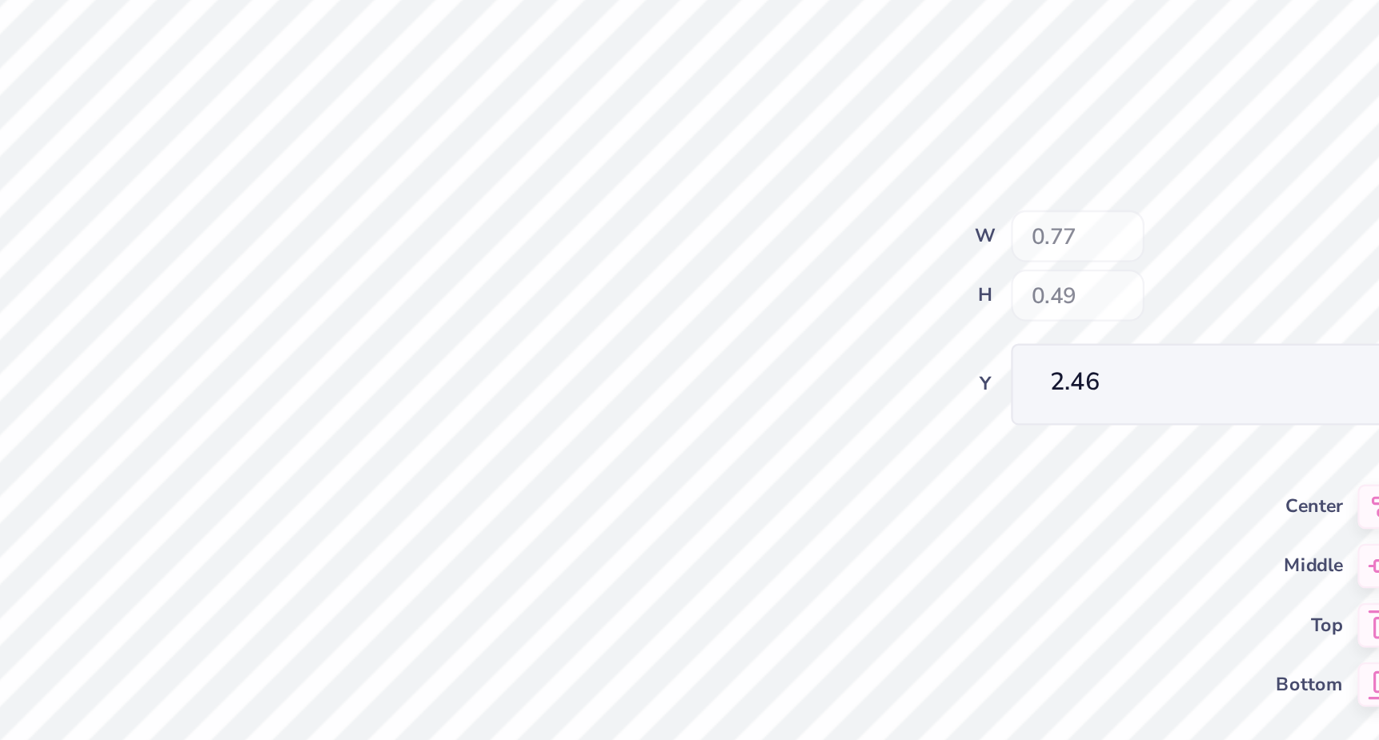
type input "0.77"
type input "0.49"
type input "2.46"
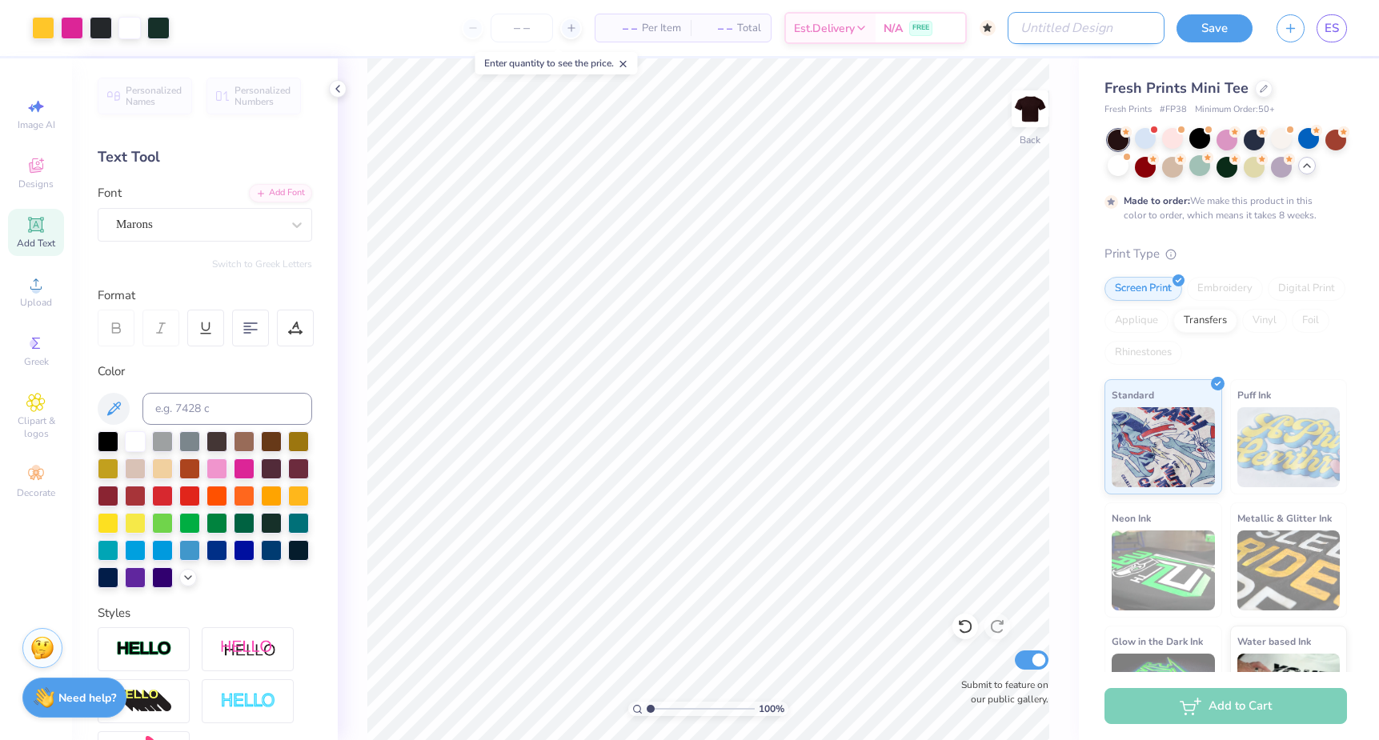
click at [1095, 23] on input "Design Title" at bounding box center [1085, 28] width 157 height 32
type input "peaches"
click at [1207, 31] on button "Save" at bounding box center [1214, 26] width 76 height 28
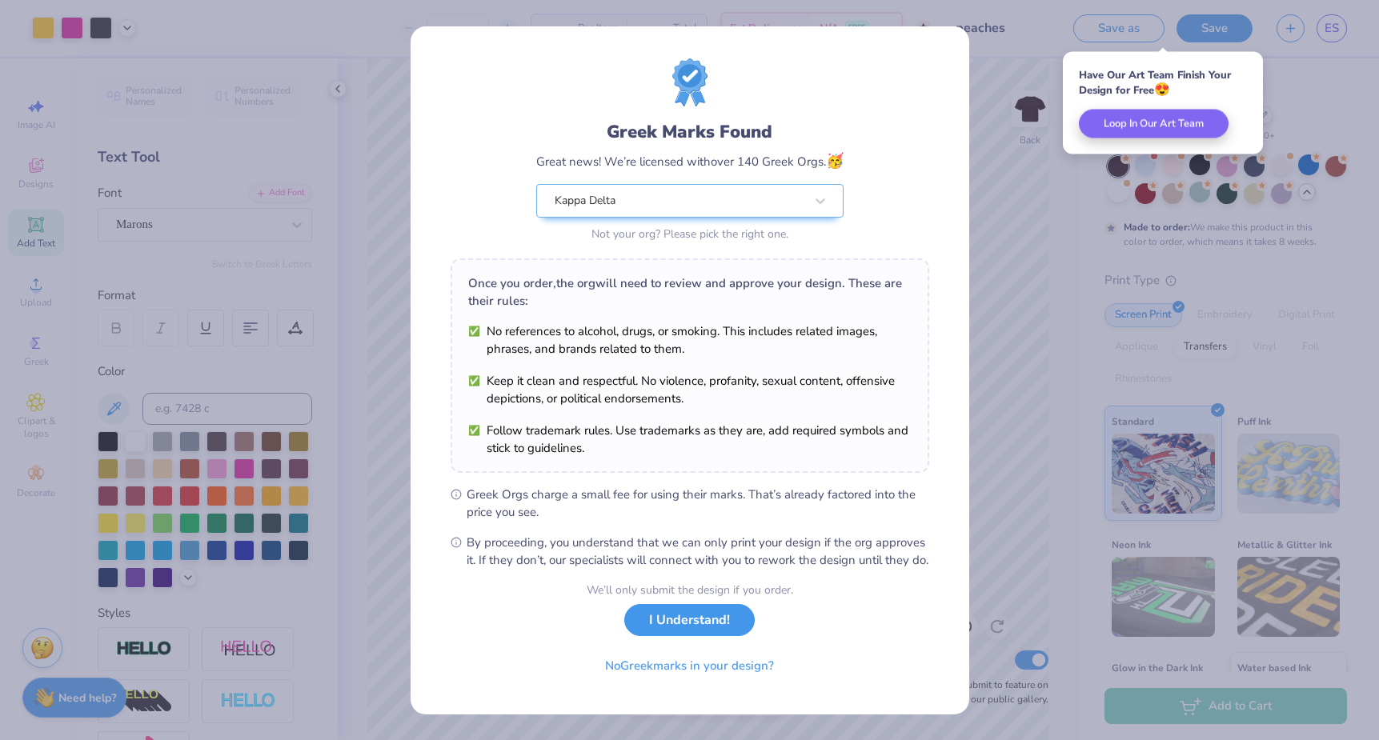
click at [740, 637] on button "I Understand!" at bounding box center [689, 620] width 130 height 33
